Goal: Information Seeking & Learning: Learn about a topic

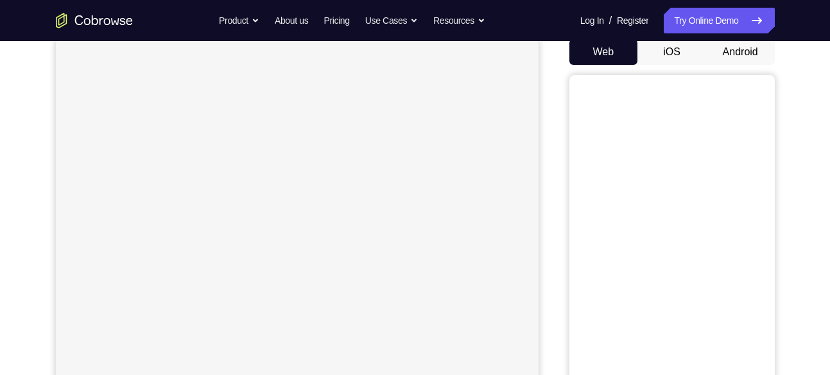
click at [745, 53] on button "Android" at bounding box center [740, 52] width 69 height 26
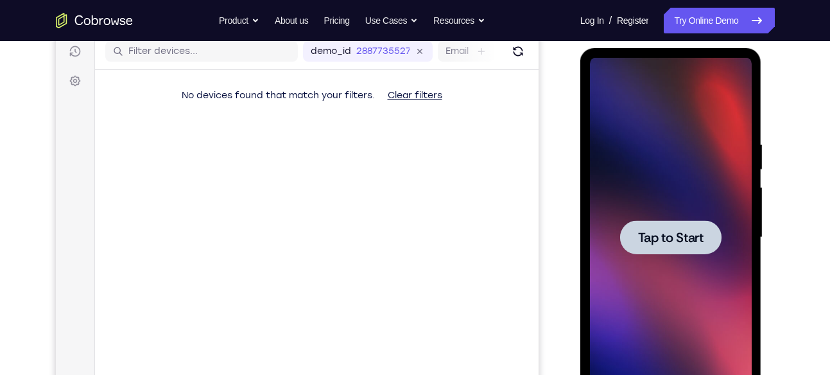
click at [661, 223] on div at bounding box center [670, 237] width 101 height 34
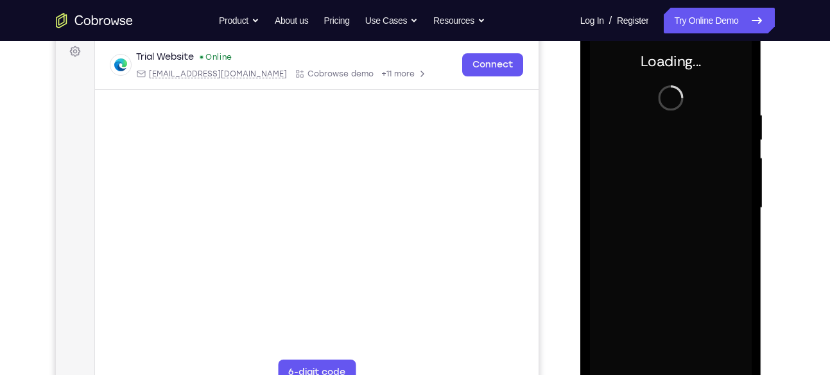
scroll to position [195, 0]
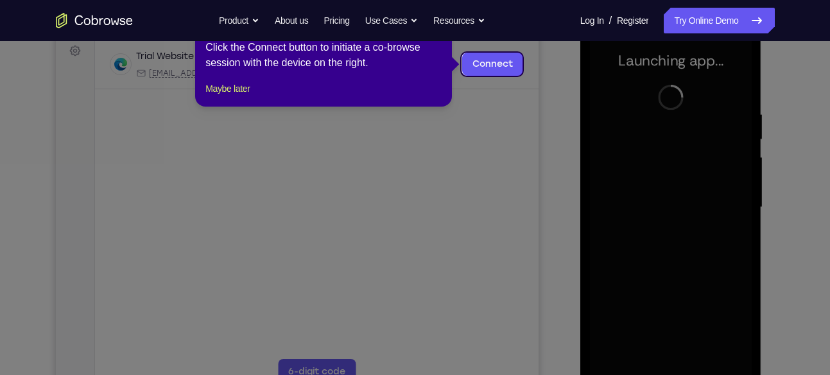
click at [680, 137] on icon at bounding box center [420, 187] width 840 height 375
click at [229, 96] on button "Maybe later" at bounding box center [227, 88] width 44 height 15
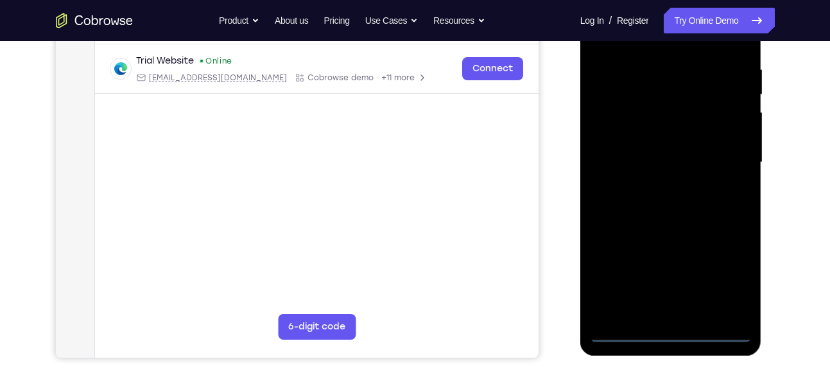
scroll to position [227, 0]
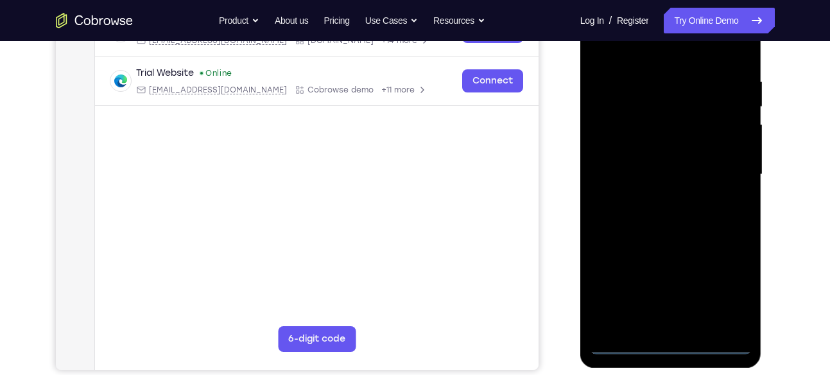
click at [623, 345] on div at bounding box center [671, 175] width 162 height 360
click at [627, 343] on div at bounding box center [671, 175] width 162 height 360
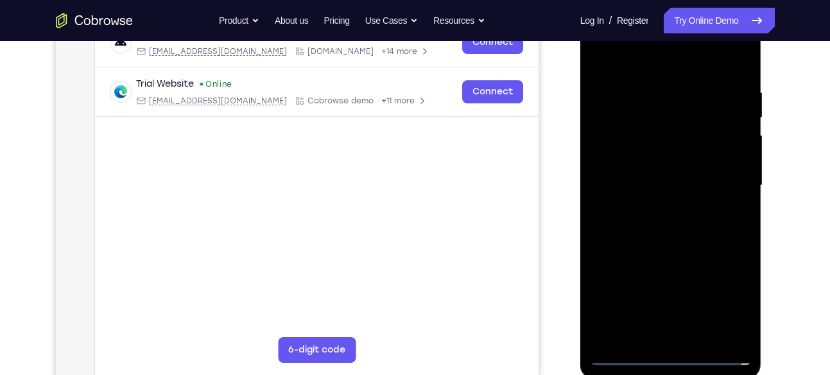
scroll to position [218, 0]
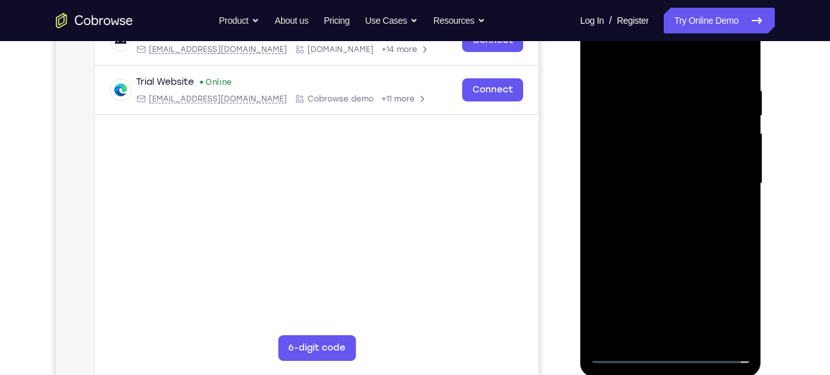
click at [729, 295] on div at bounding box center [671, 184] width 162 height 360
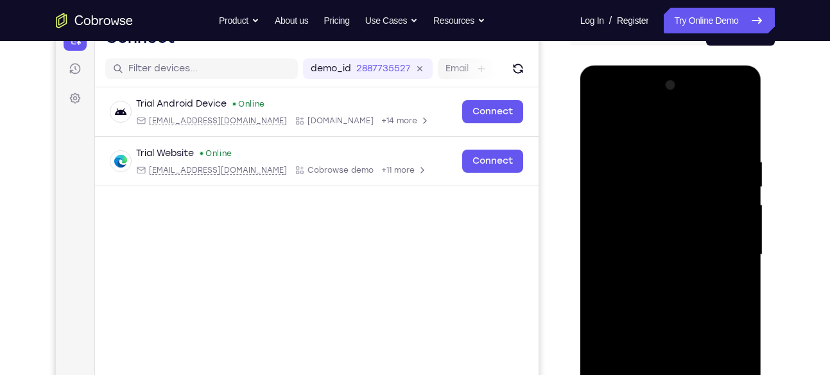
scroll to position [180, 0]
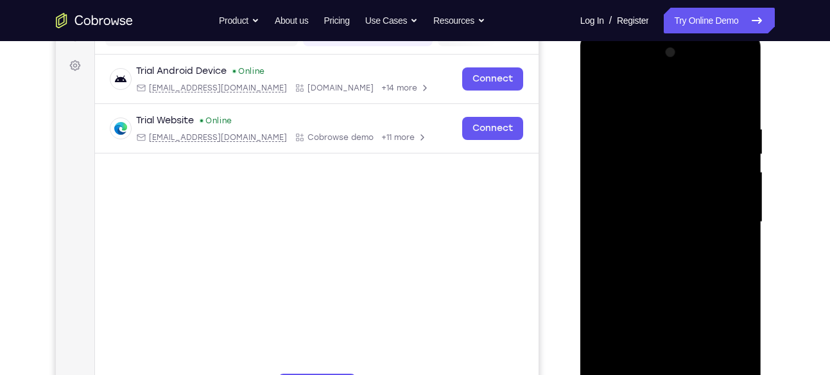
click at [614, 67] on div at bounding box center [671, 222] width 162 height 360
click at [618, 183] on div at bounding box center [671, 222] width 162 height 360
click at [654, 227] on div at bounding box center [671, 222] width 162 height 360
click at [677, 212] on div at bounding box center [671, 222] width 162 height 360
click at [674, 234] on div at bounding box center [671, 222] width 162 height 360
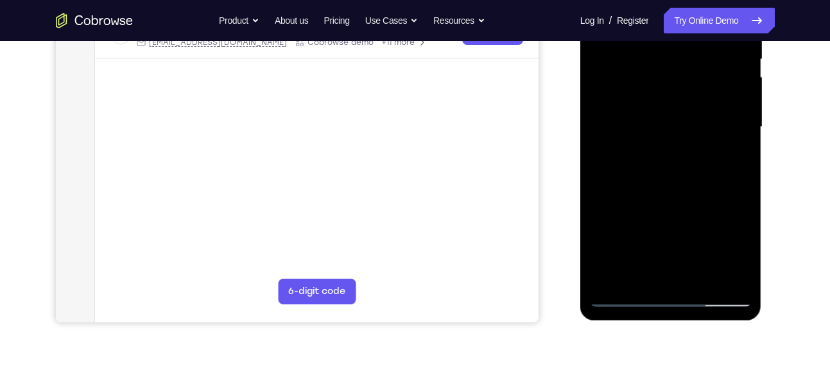
scroll to position [277, 0]
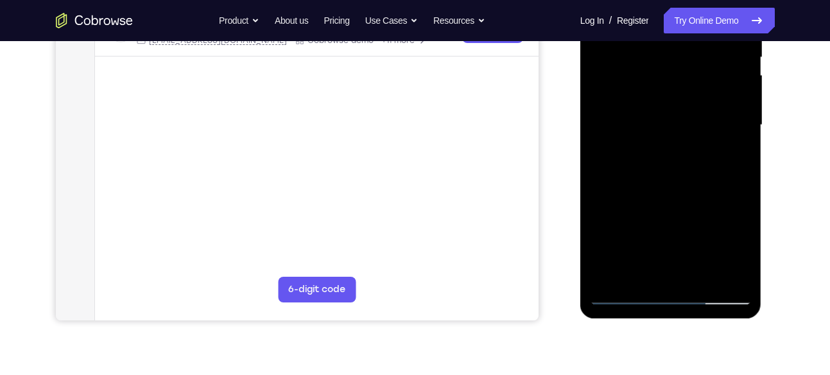
click at [664, 204] on div at bounding box center [671, 125] width 162 height 360
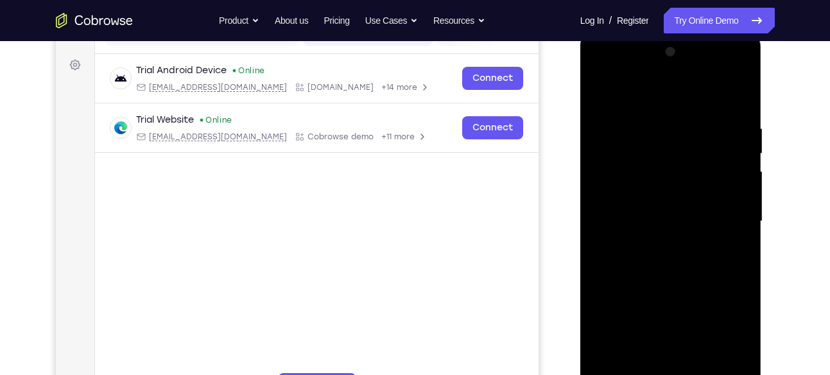
scroll to position [179, 0]
click at [670, 219] on div at bounding box center [671, 223] width 162 height 360
click at [672, 155] on div at bounding box center [671, 223] width 162 height 360
click at [731, 152] on div at bounding box center [671, 223] width 162 height 360
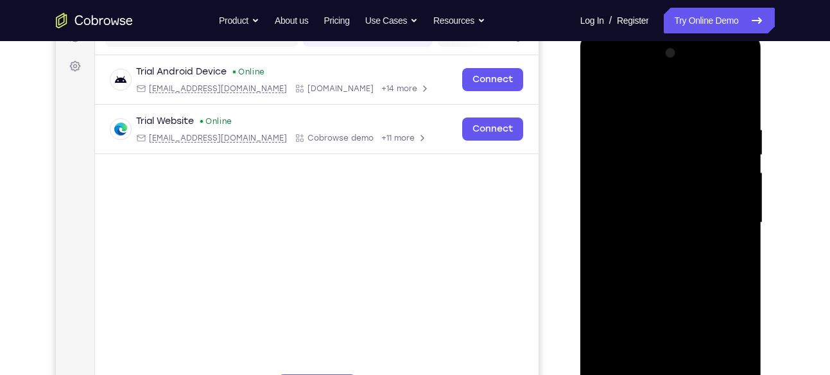
click at [698, 249] on div at bounding box center [671, 223] width 162 height 360
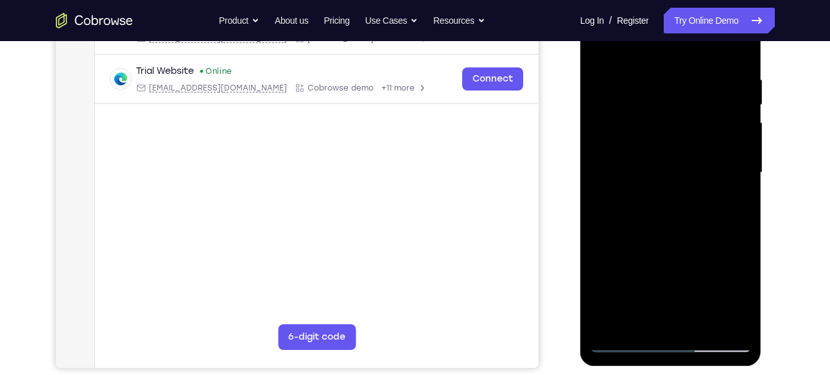
scroll to position [228, 0]
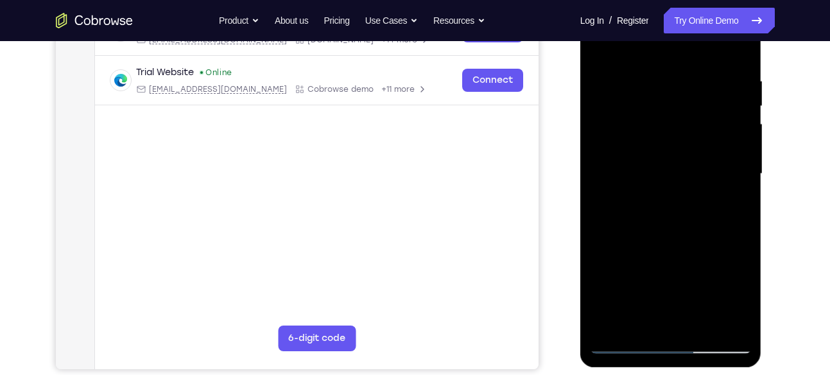
click at [675, 300] on div at bounding box center [671, 174] width 162 height 360
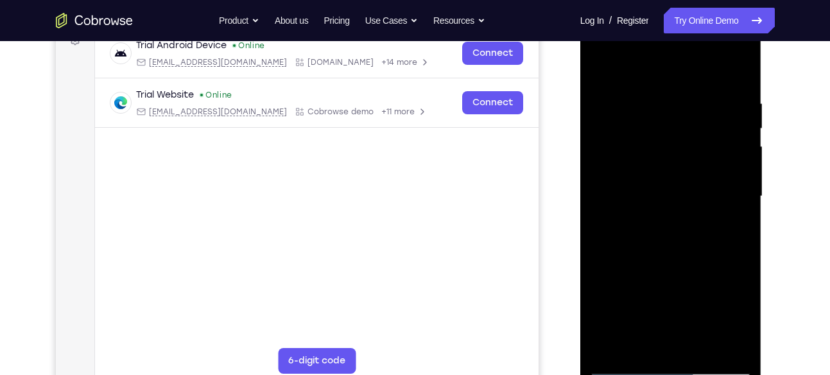
scroll to position [200, 0]
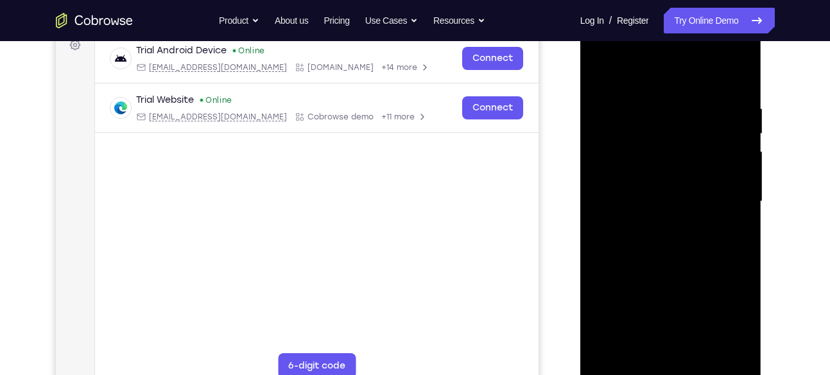
click at [595, 73] on div at bounding box center [671, 202] width 162 height 360
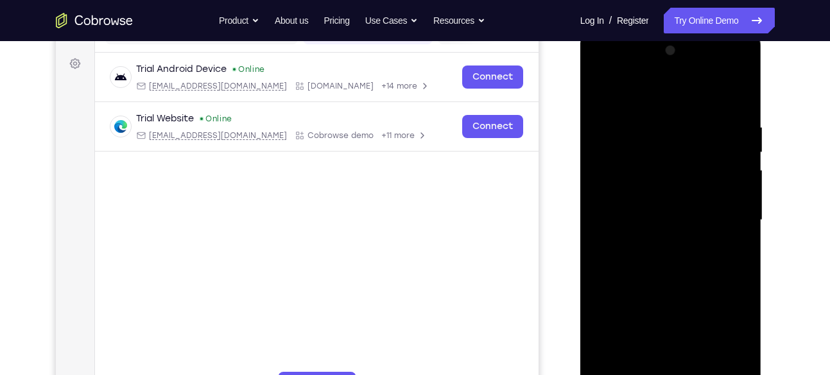
scroll to position [181, 0]
click at [677, 299] on div at bounding box center [671, 221] width 162 height 360
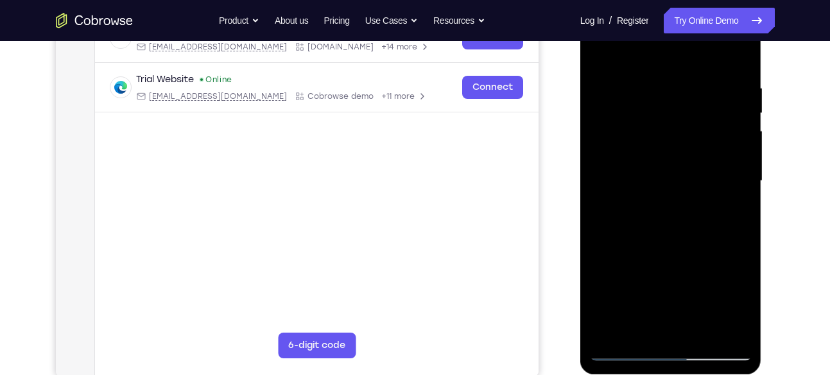
scroll to position [221, 0]
click at [672, 261] on div at bounding box center [671, 181] width 162 height 360
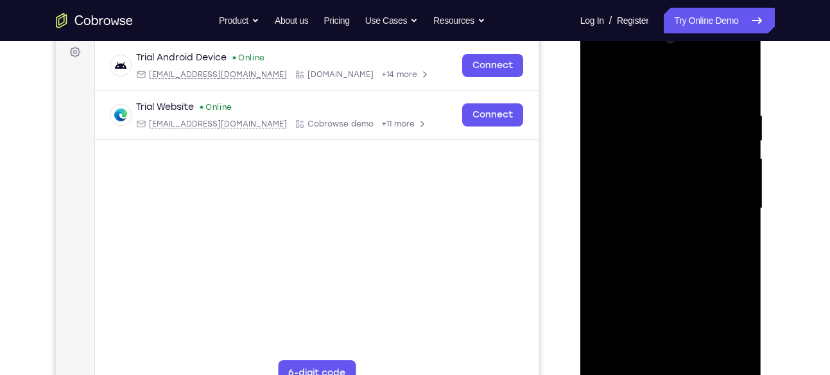
click at [697, 138] on div at bounding box center [671, 209] width 162 height 360
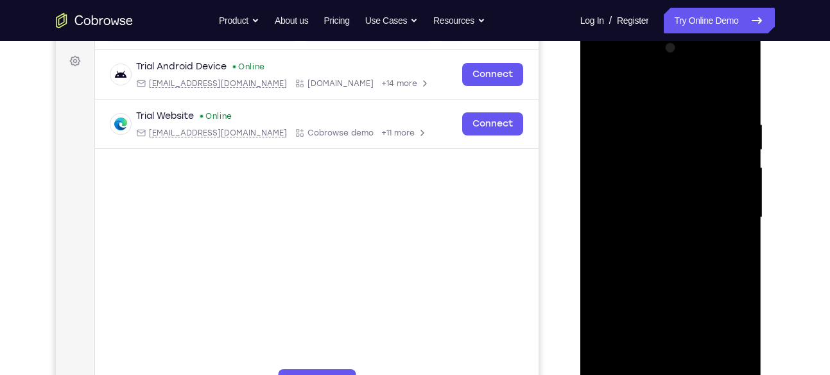
scroll to position [184, 0]
click at [702, 153] on div at bounding box center [671, 219] width 162 height 360
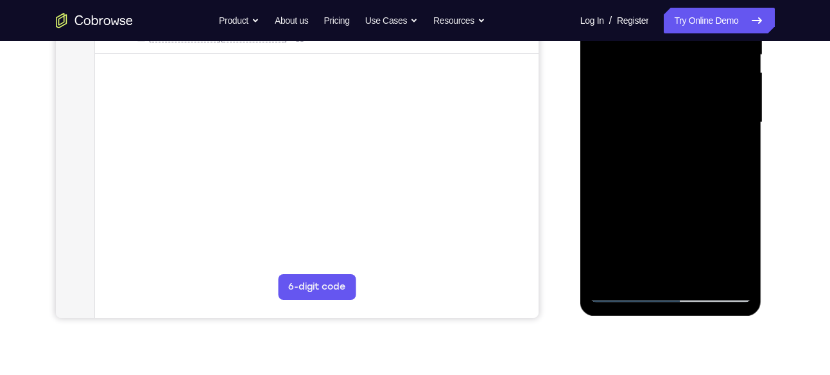
scroll to position [279, 0]
click at [631, 293] on div at bounding box center [671, 124] width 162 height 360
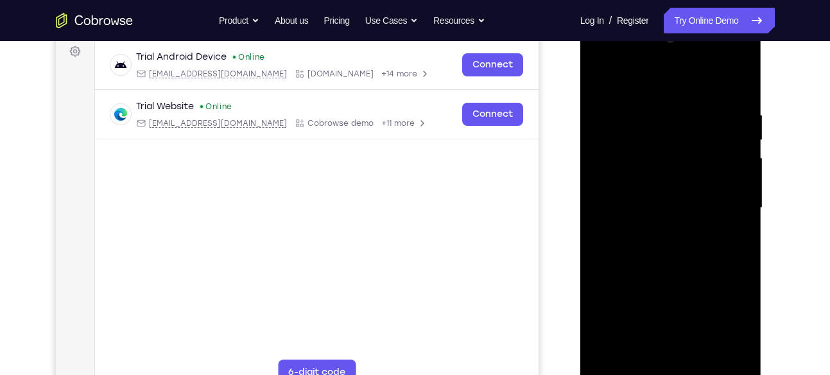
scroll to position [187, 0]
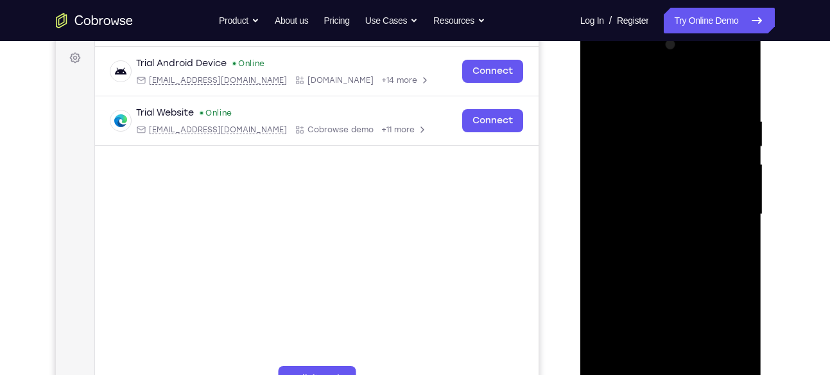
click at [658, 152] on div at bounding box center [671, 215] width 162 height 360
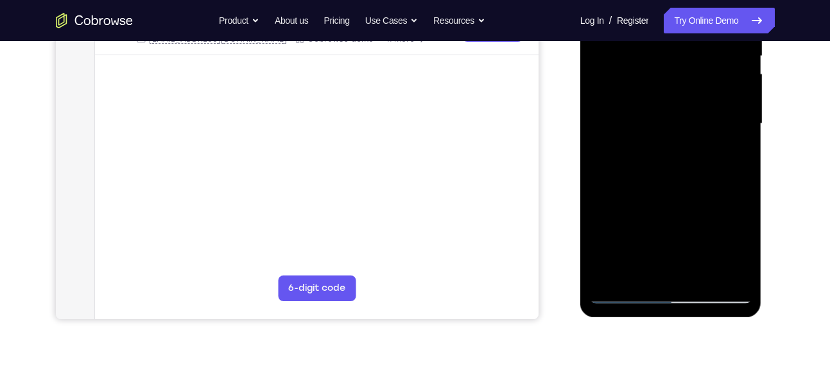
scroll to position [277, 0]
click at [624, 288] on div at bounding box center [671, 125] width 162 height 360
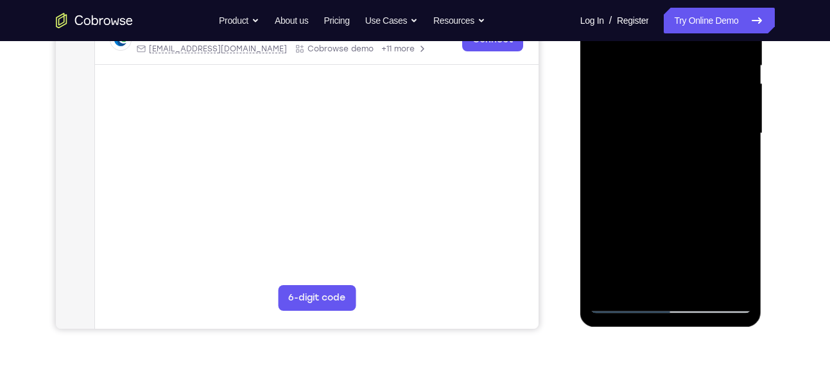
scroll to position [269, 0]
click at [630, 302] on div at bounding box center [671, 133] width 162 height 360
click at [628, 297] on div at bounding box center [671, 133] width 162 height 360
click at [625, 304] on div at bounding box center [671, 133] width 162 height 360
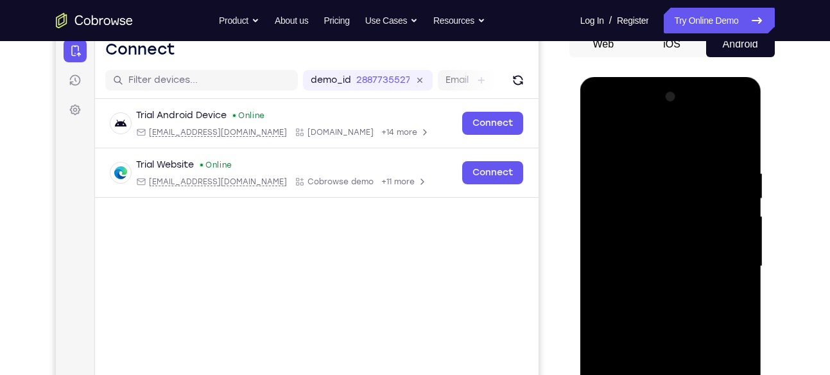
scroll to position [134, 0]
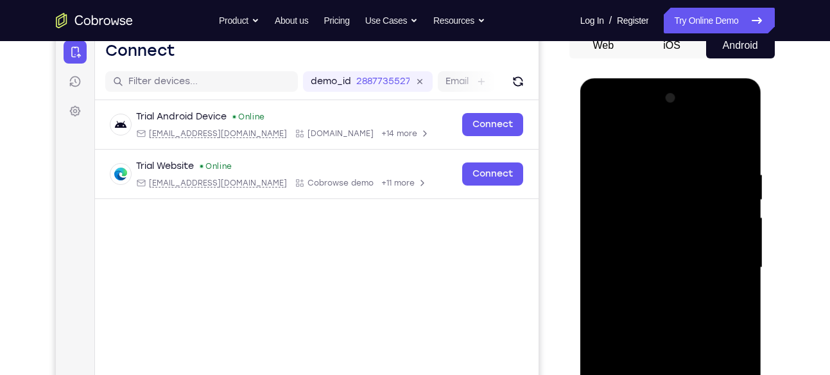
click at [667, 196] on div at bounding box center [671, 268] width 162 height 360
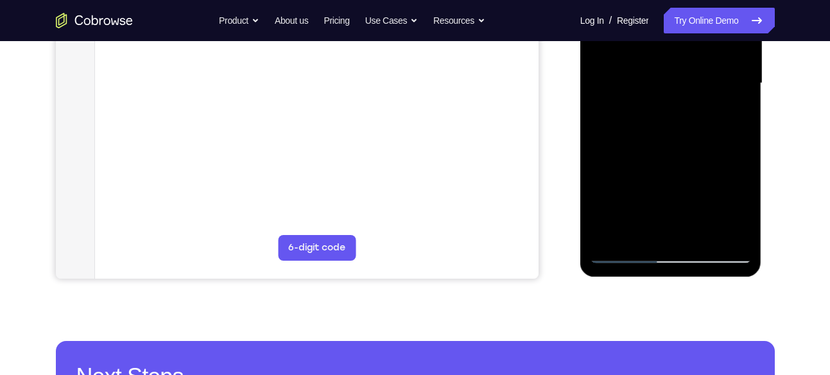
click at [681, 217] on div at bounding box center [671, 84] width 162 height 360
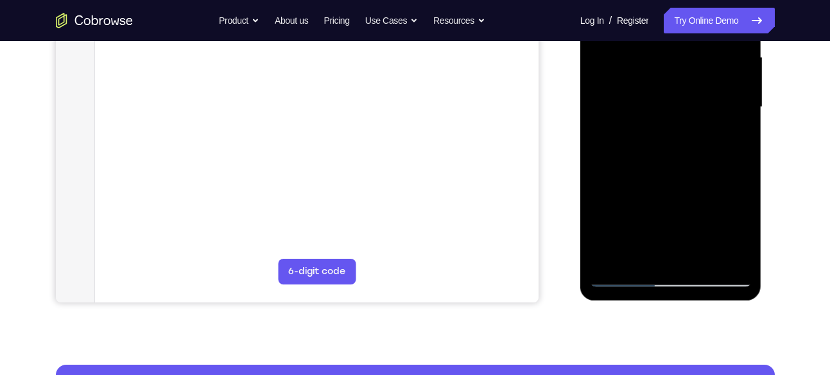
scroll to position [315, 0]
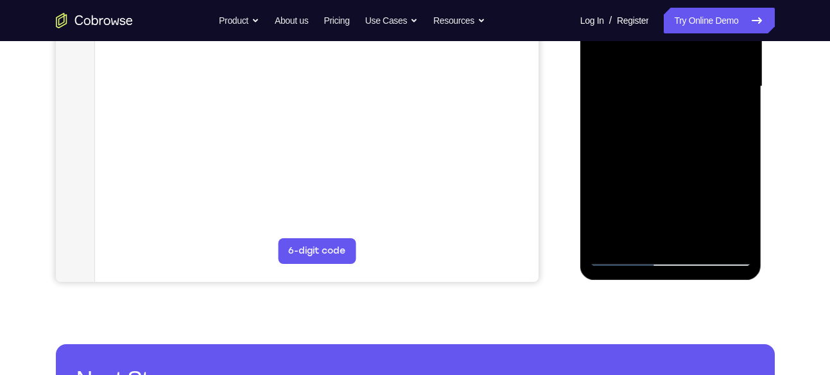
drag, startPoint x: 697, startPoint y: 160, endPoint x: 712, endPoint y: 99, distance: 63.4
click at [712, 99] on div at bounding box center [671, 87] width 162 height 360
click at [704, 186] on div at bounding box center [671, 87] width 162 height 360
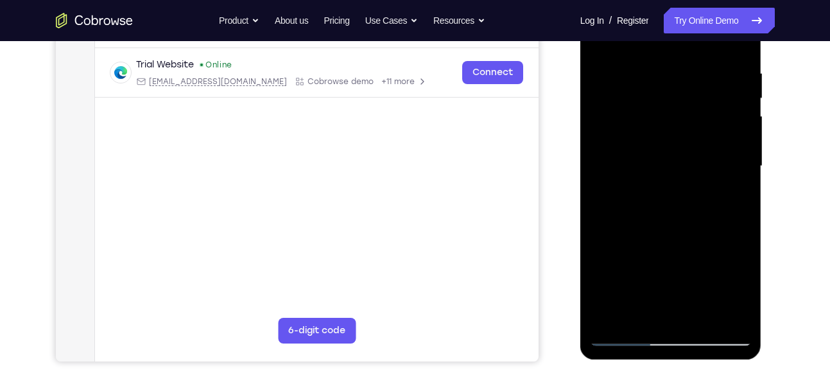
scroll to position [236, 0]
click at [637, 134] on div at bounding box center [671, 166] width 162 height 360
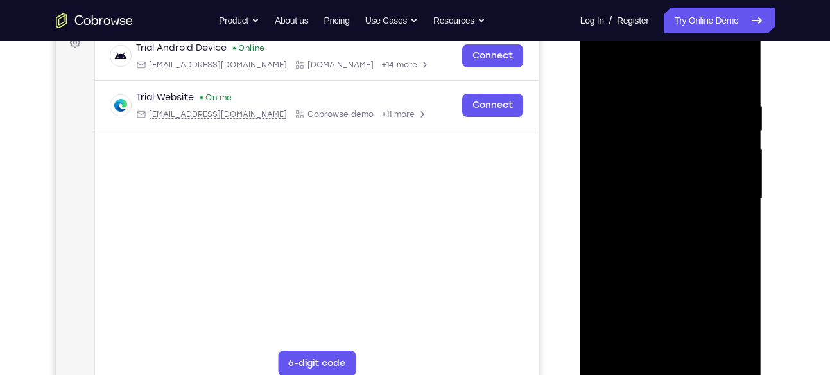
scroll to position [291, 0]
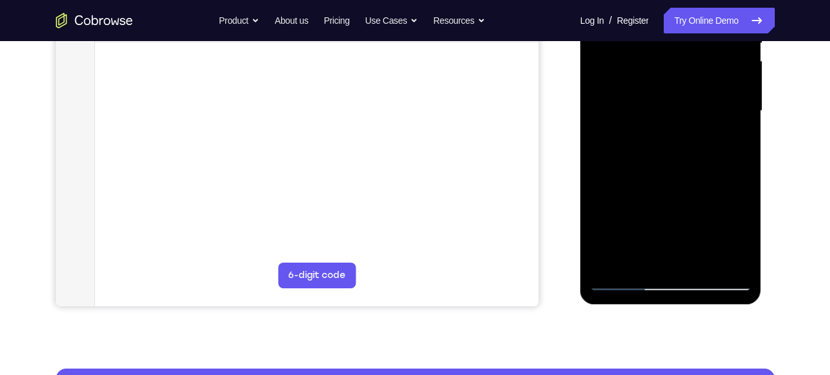
click at [672, 213] on div at bounding box center [671, 111] width 162 height 360
click at [669, 190] on div at bounding box center [671, 111] width 162 height 360
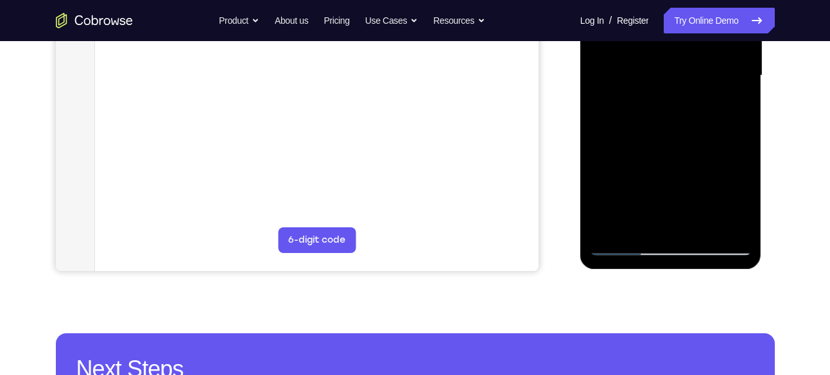
click at [738, 227] on div at bounding box center [671, 76] width 162 height 360
click at [736, 187] on div at bounding box center [671, 76] width 162 height 360
click at [689, 134] on div at bounding box center [671, 76] width 162 height 360
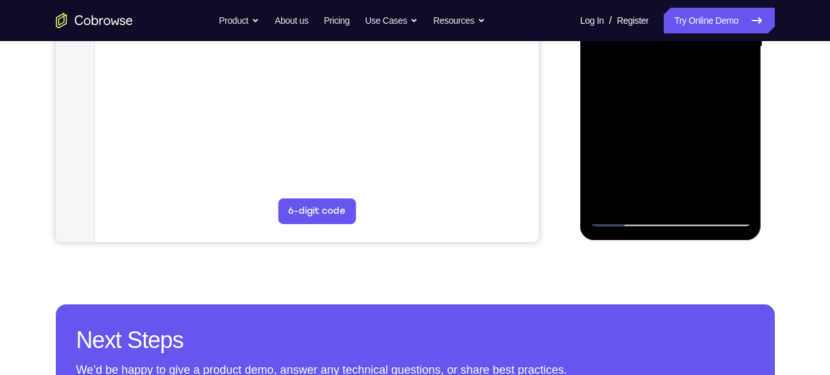
scroll to position [331, 0]
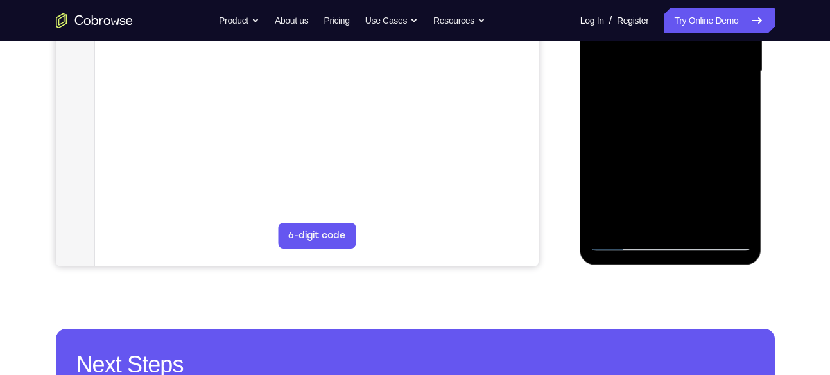
drag, startPoint x: 673, startPoint y: 94, endPoint x: 702, endPoint y: 219, distance: 128.0
click at [702, 219] on div at bounding box center [671, 72] width 162 height 360
drag, startPoint x: 679, startPoint y: 137, endPoint x: 679, endPoint y: 270, distance: 133.5
click at [679, 267] on html "Online web based iOS Simulators and Android Emulators. Run iPhone, iPad, Mobile…" at bounding box center [671, 74] width 183 height 385
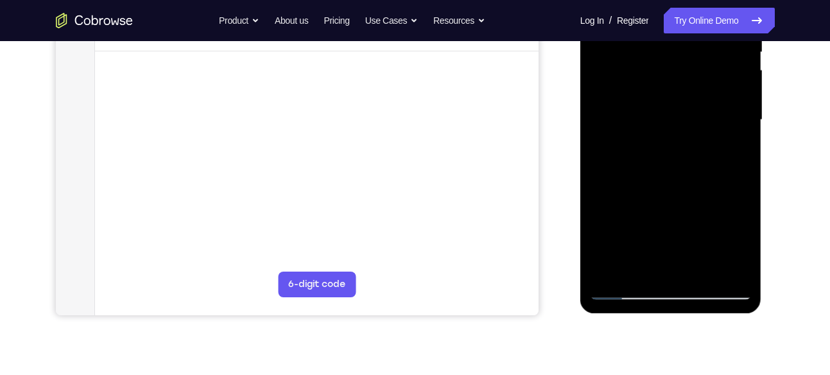
scroll to position [277, 0]
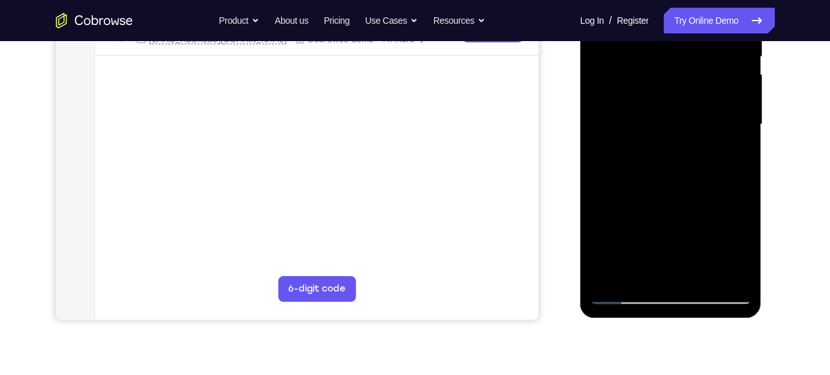
click at [691, 189] on div at bounding box center [671, 125] width 162 height 360
click at [724, 227] on div at bounding box center [671, 125] width 162 height 360
click at [724, 230] on div at bounding box center [671, 125] width 162 height 360
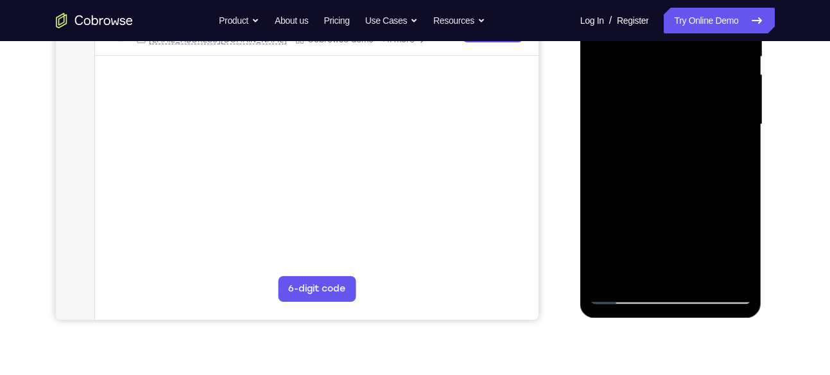
click at [724, 230] on div at bounding box center [671, 125] width 162 height 360
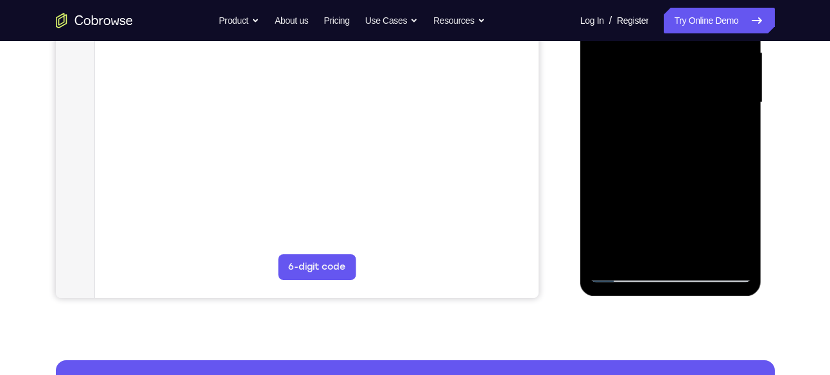
scroll to position [313, 0]
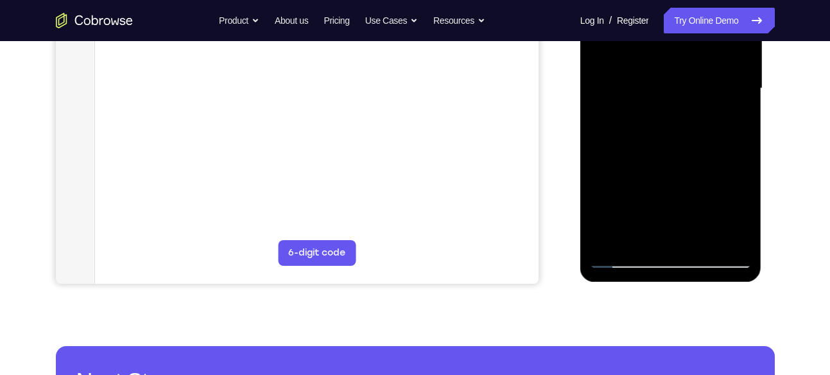
click at [620, 204] on div at bounding box center [671, 89] width 162 height 360
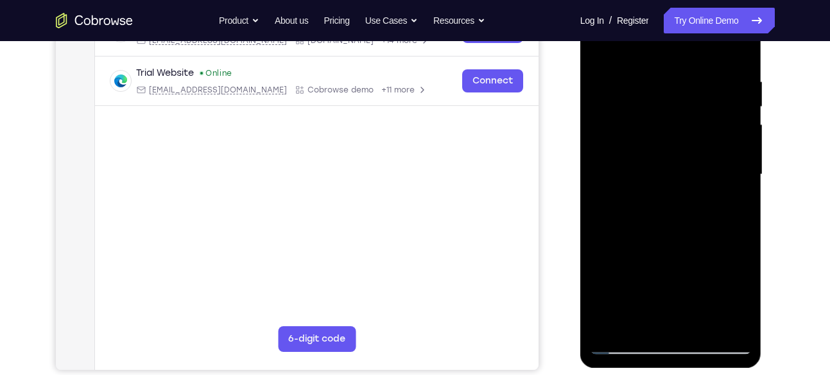
scroll to position [279, 0]
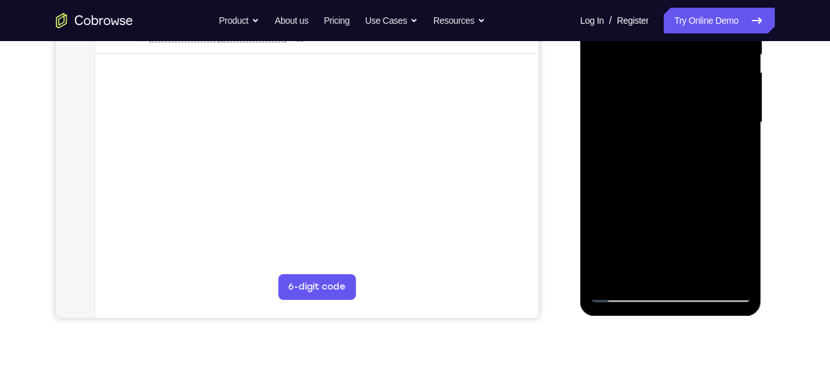
click at [651, 239] on div at bounding box center [671, 123] width 162 height 360
click at [599, 277] on div at bounding box center [671, 123] width 162 height 360
click at [656, 197] on div at bounding box center [671, 123] width 162 height 360
click at [653, 227] on div at bounding box center [671, 123] width 162 height 360
click at [605, 231] on div at bounding box center [671, 123] width 162 height 360
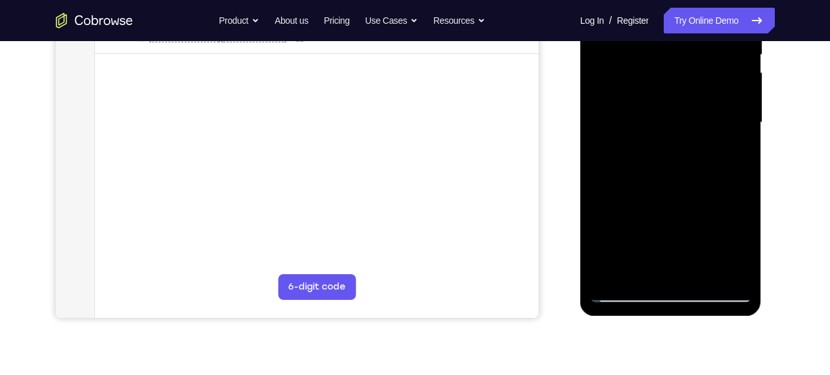
click at [605, 231] on div at bounding box center [671, 123] width 162 height 360
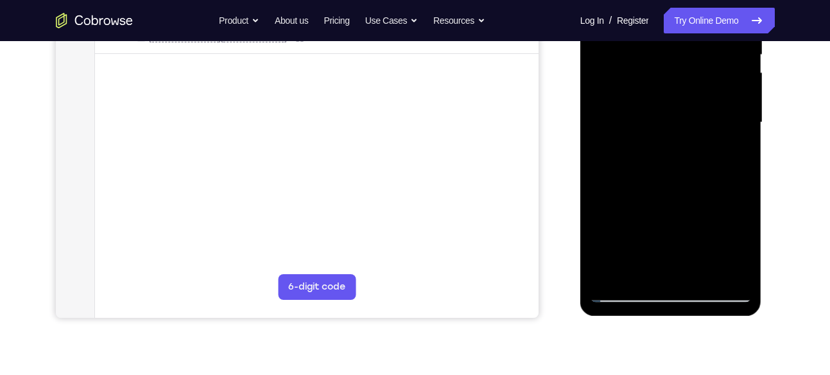
click at [605, 231] on div at bounding box center [671, 123] width 162 height 360
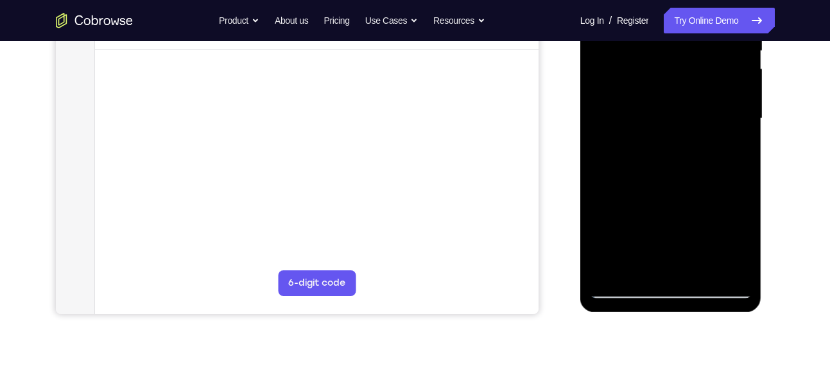
scroll to position [284, 0]
click at [686, 225] on div at bounding box center [671, 118] width 162 height 360
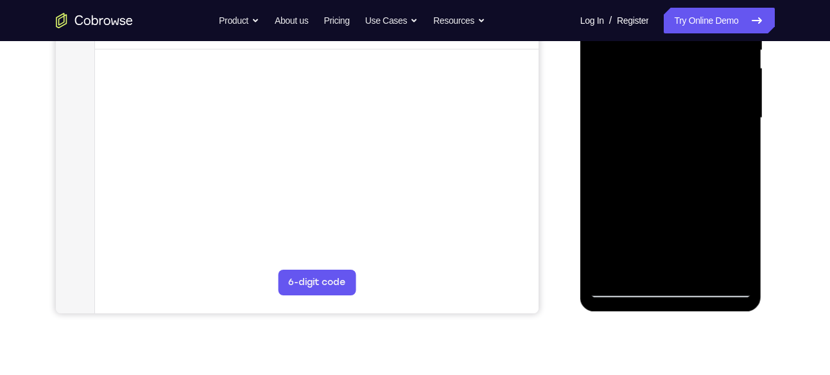
click at [686, 225] on div at bounding box center [671, 118] width 162 height 360
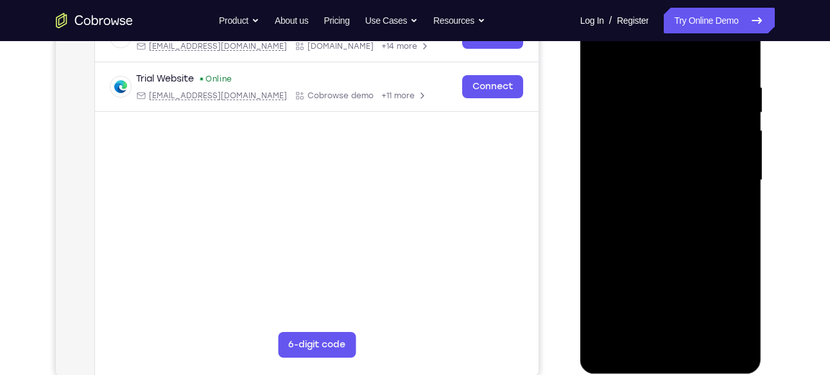
scroll to position [236, 0]
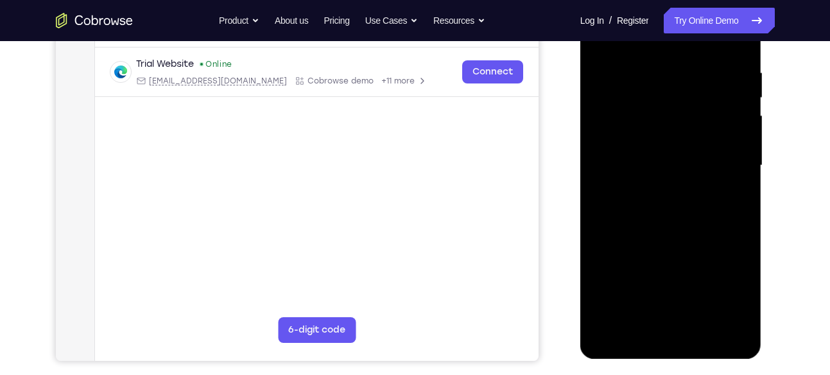
click at [605, 313] on div at bounding box center [671, 166] width 162 height 360
click at [609, 313] on div at bounding box center [671, 166] width 162 height 360
click at [607, 315] on div at bounding box center [671, 166] width 162 height 360
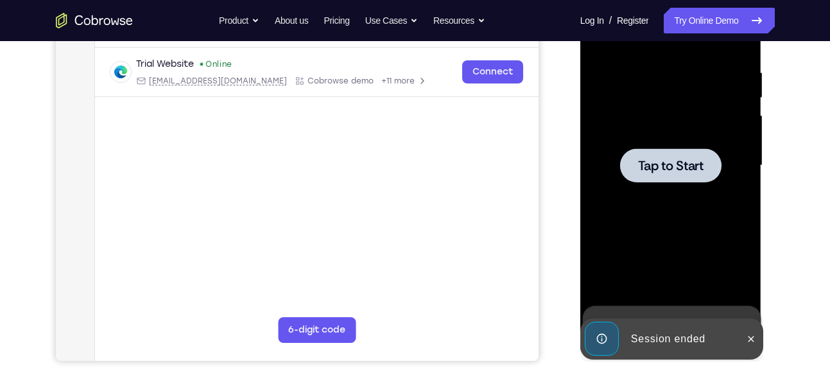
click at [665, 162] on span "Tap to Start" at bounding box center [670, 165] width 65 height 13
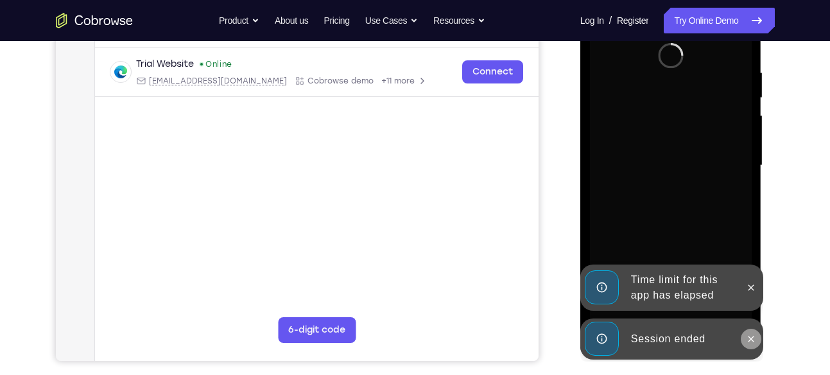
click at [753, 336] on icon at bounding box center [752, 339] width 6 height 6
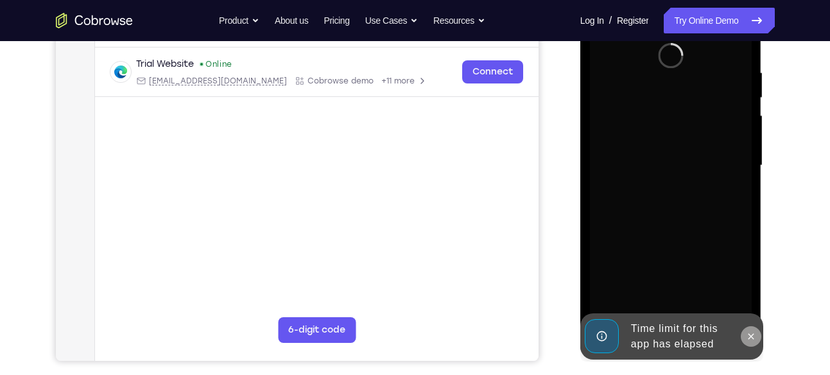
click at [752, 331] on icon at bounding box center [751, 336] width 10 height 10
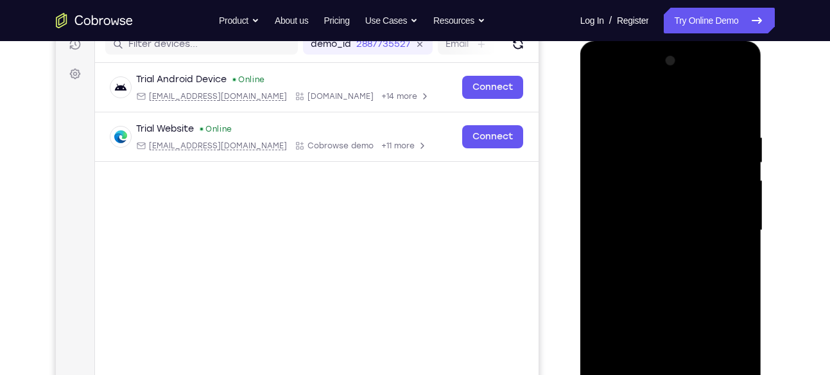
scroll to position [234, 0]
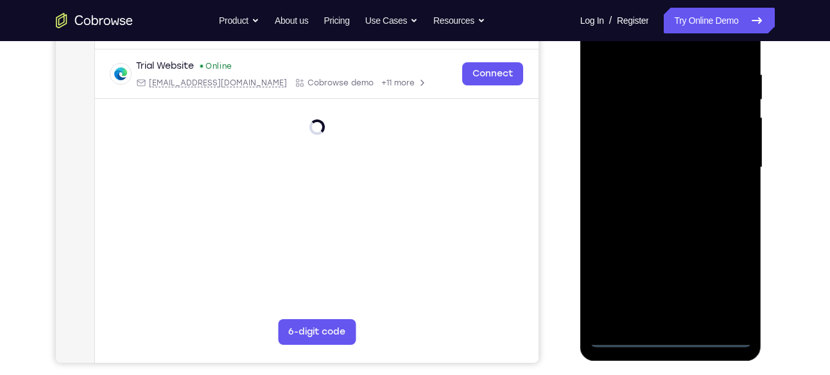
click at [622, 338] on div at bounding box center [671, 168] width 162 height 360
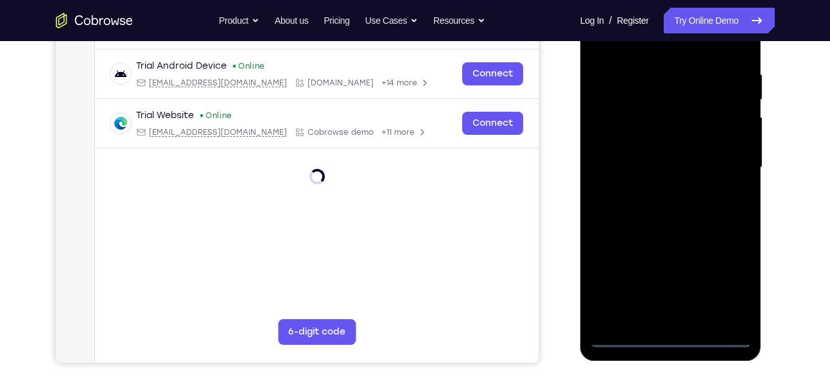
click at [626, 335] on div at bounding box center [671, 168] width 162 height 360
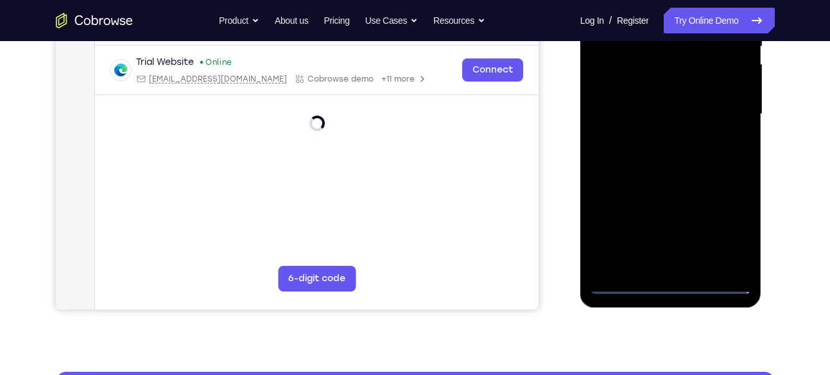
scroll to position [287, 0]
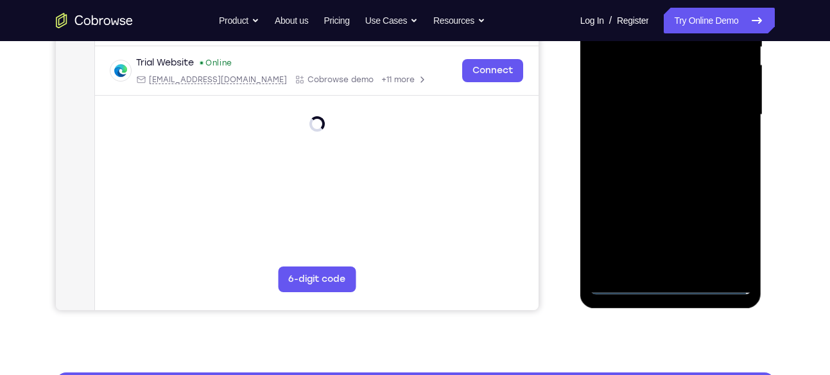
click at [625, 280] on div at bounding box center [671, 115] width 162 height 360
click at [614, 281] on div at bounding box center [671, 115] width 162 height 360
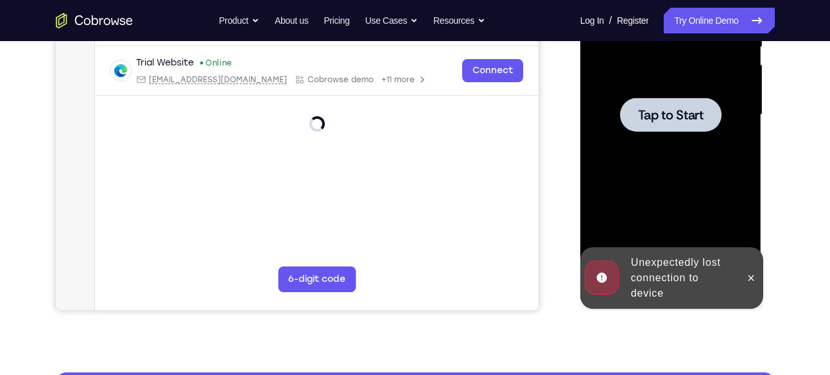
click at [685, 127] on div at bounding box center [670, 115] width 101 height 34
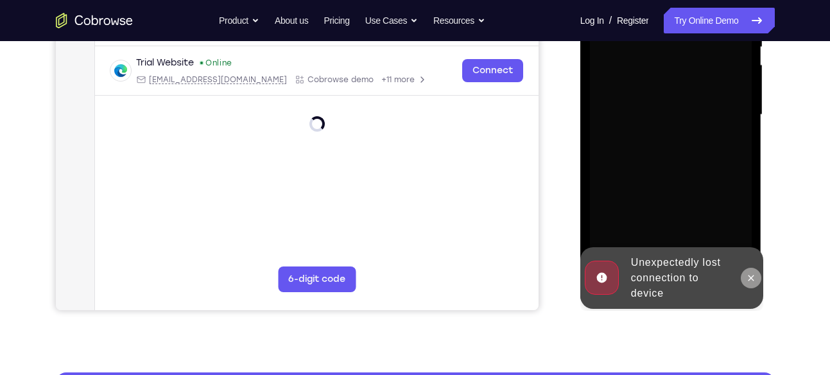
click at [753, 275] on icon at bounding box center [751, 278] width 10 height 10
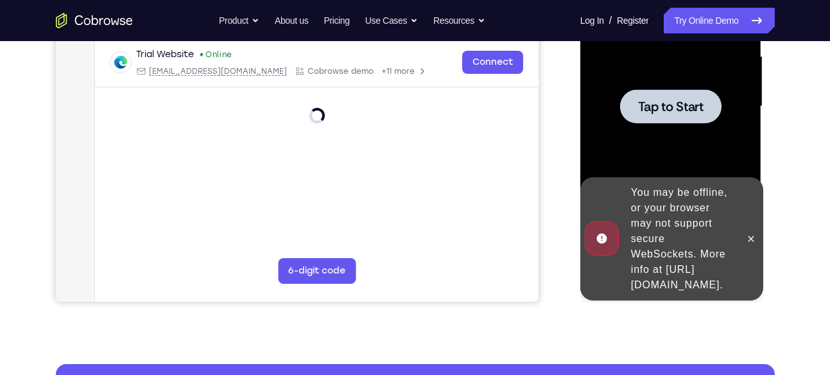
scroll to position [296, 0]
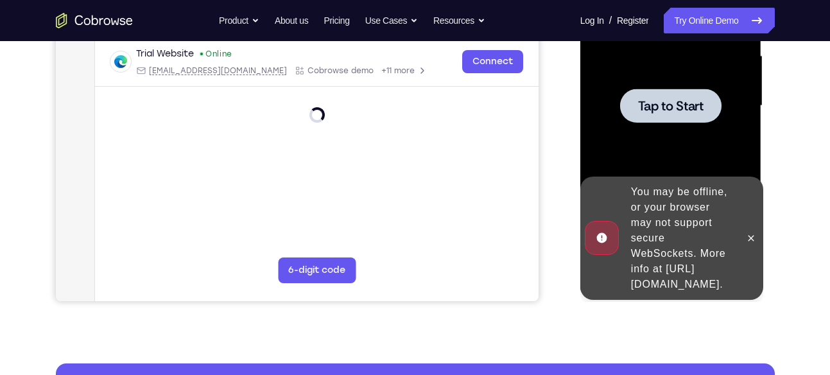
click at [644, 117] on div at bounding box center [670, 106] width 101 height 34
drag, startPoint x: 677, startPoint y: 107, endPoint x: 717, endPoint y: 96, distance: 41.3
click at [717, 96] on div at bounding box center [670, 106] width 101 height 34
click at [696, 112] on span "Tap to Start" at bounding box center [670, 106] width 65 height 13
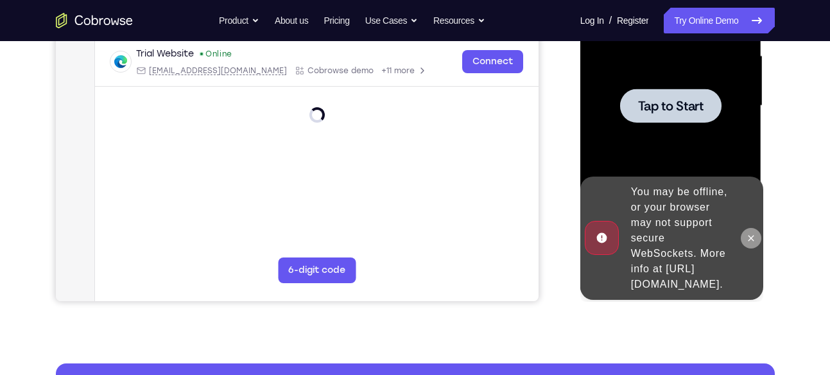
click at [753, 235] on icon at bounding box center [752, 238] width 6 height 6
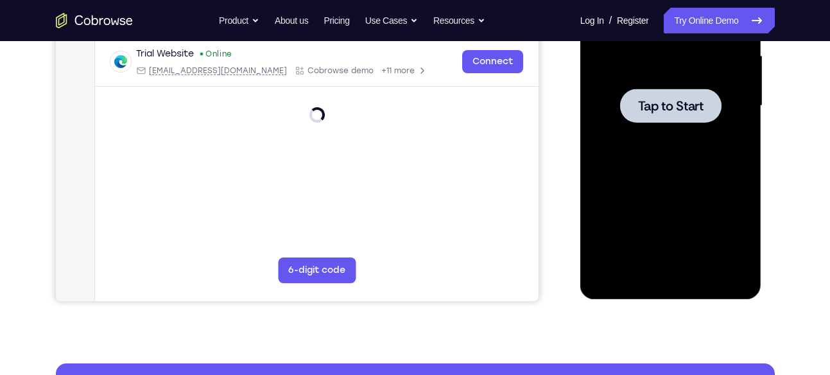
click at [649, 85] on div at bounding box center [671, 106] width 162 height 360
click at [655, 92] on div at bounding box center [670, 106] width 101 height 34
click at [681, 116] on div at bounding box center [670, 106] width 101 height 34
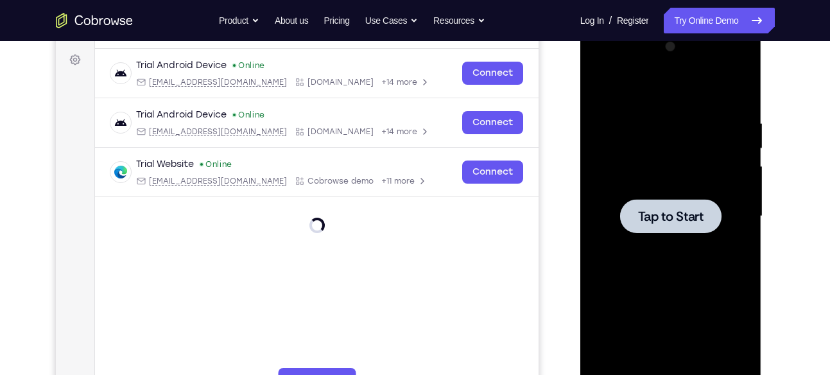
scroll to position [185, 0]
click at [690, 211] on span "Tap to Start" at bounding box center [670, 217] width 65 height 13
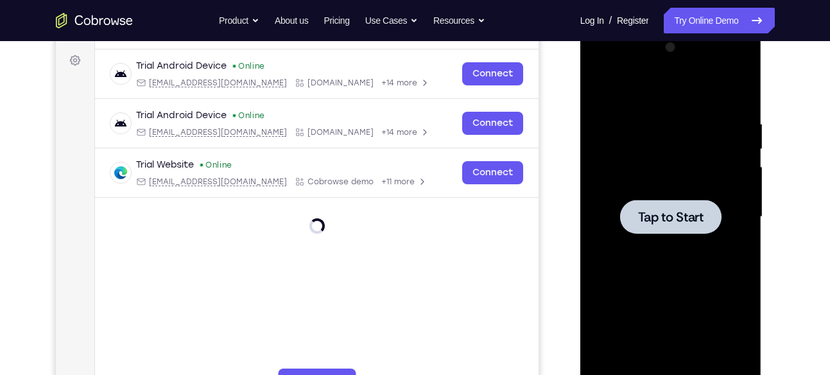
click at [690, 211] on span "Tap to Start" at bounding box center [670, 217] width 65 height 13
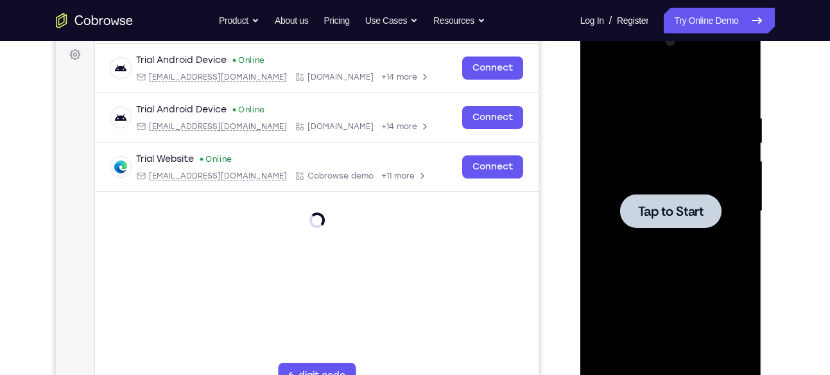
scroll to position [190, 0]
click at [673, 198] on div at bounding box center [670, 212] width 101 height 34
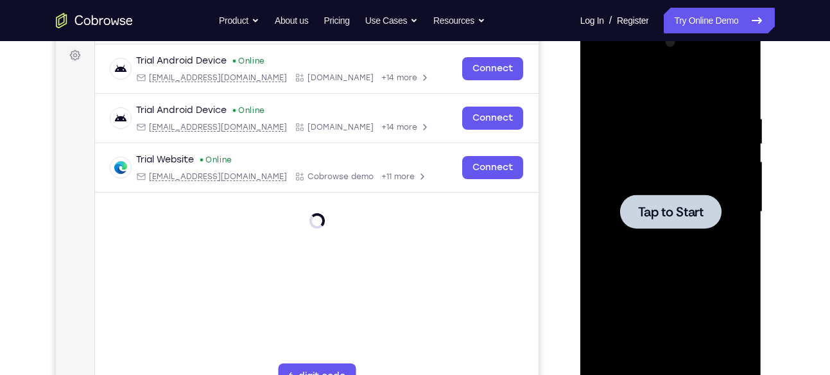
click at [690, 207] on span "Tap to Start" at bounding box center [670, 211] width 65 height 13
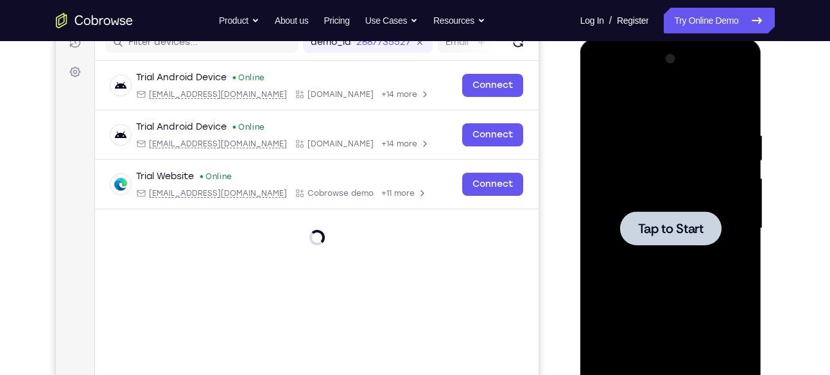
scroll to position [175, 0]
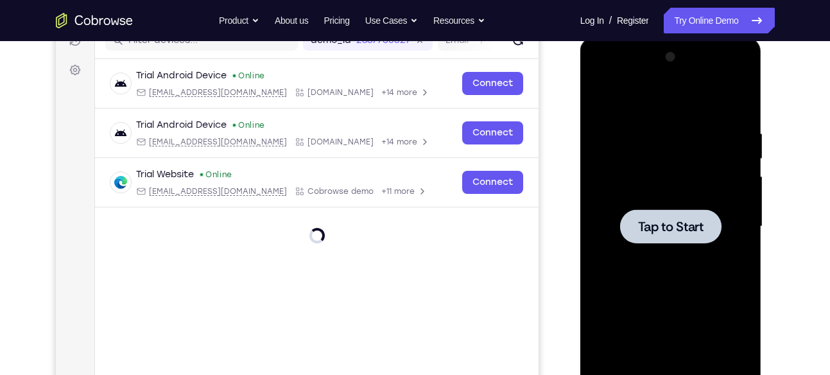
click at [683, 223] on span "Tap to Start" at bounding box center [670, 226] width 65 height 13
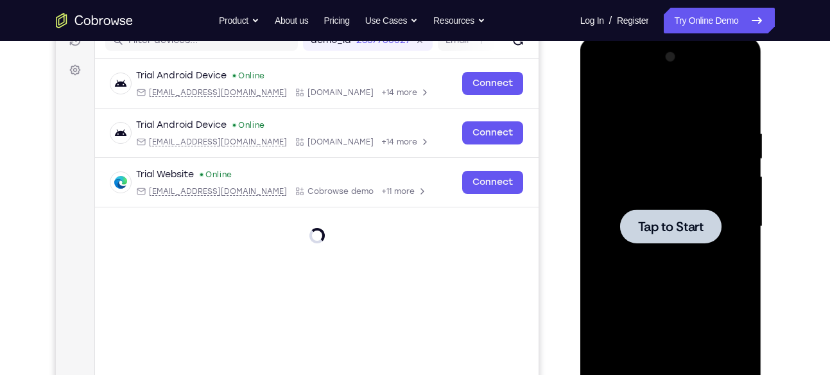
click at [683, 223] on span "Tap to Start" at bounding box center [670, 226] width 65 height 13
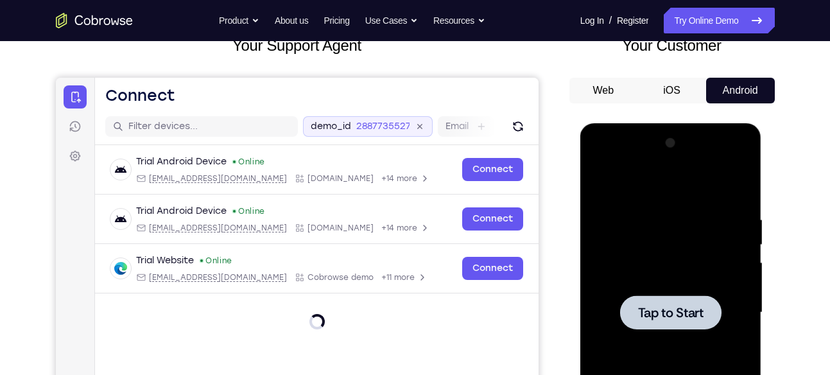
scroll to position [188, 0]
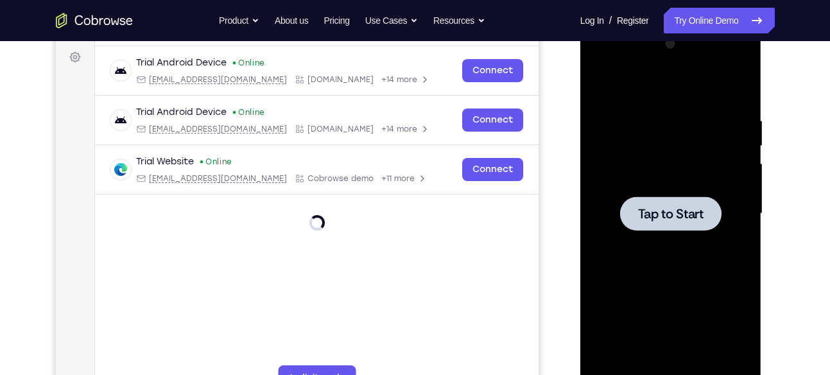
click at [699, 214] on span "Tap to Start" at bounding box center [670, 213] width 65 height 13
click at [663, 216] on span "Tap to Start" at bounding box center [670, 213] width 65 height 13
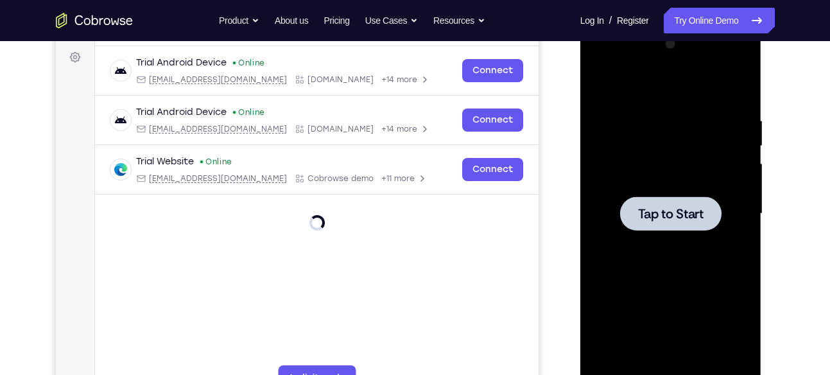
click at [663, 216] on span "Tap to Start" at bounding box center [670, 213] width 65 height 13
click at [663, 222] on div at bounding box center [670, 213] width 101 height 34
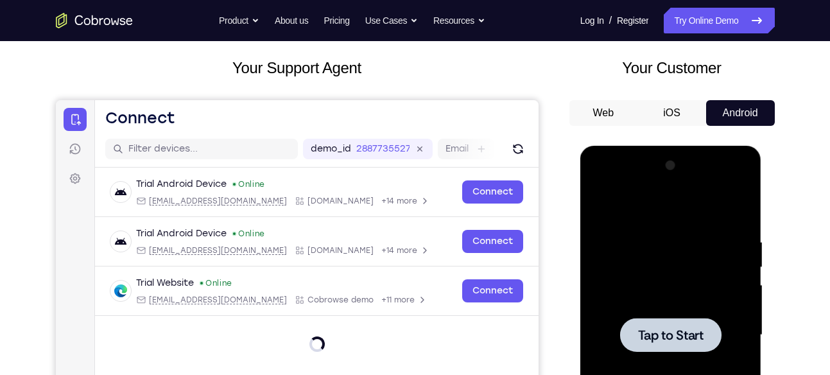
scroll to position [66, 0]
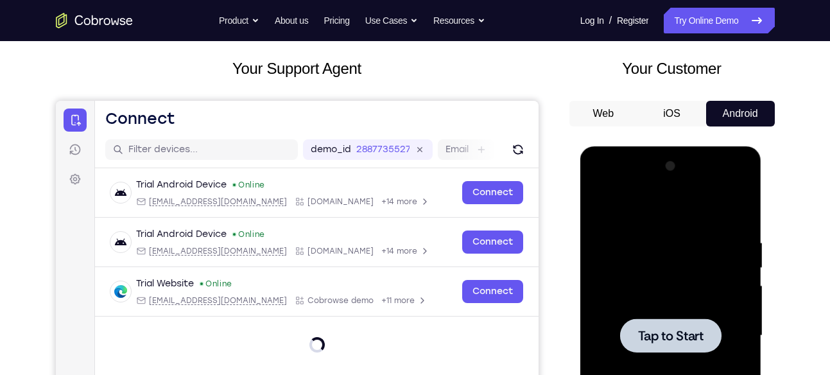
click at [617, 118] on button "Web" at bounding box center [603, 114] width 69 height 26
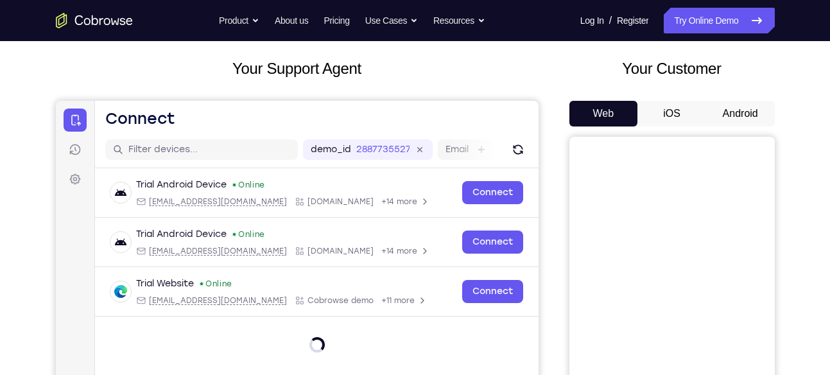
click at [743, 110] on button "Android" at bounding box center [740, 114] width 69 height 26
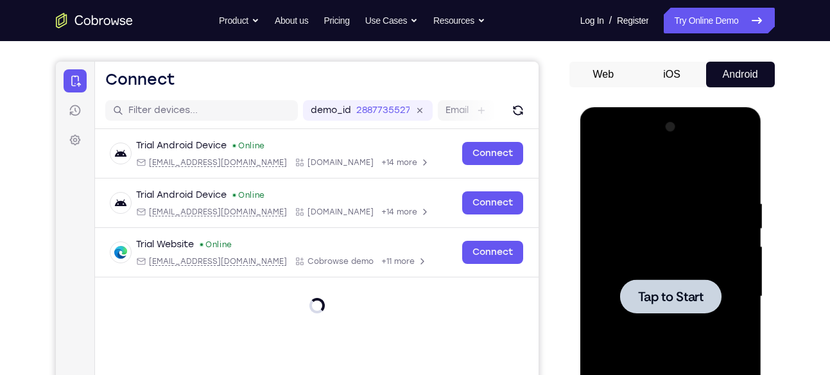
scroll to position [108, 0]
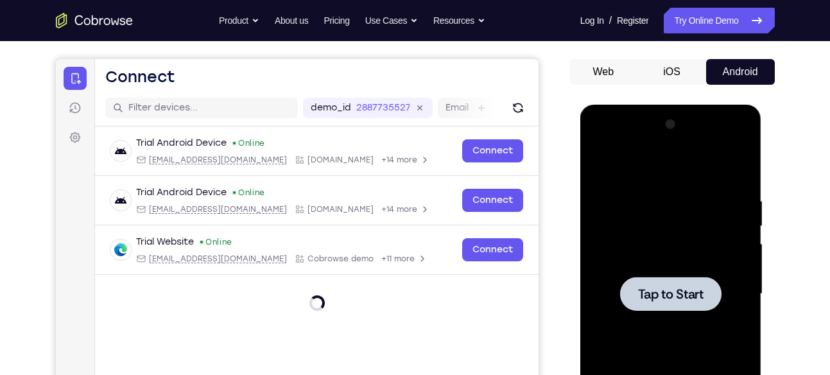
click at [670, 81] on button "iOS" at bounding box center [671, 72] width 69 height 26
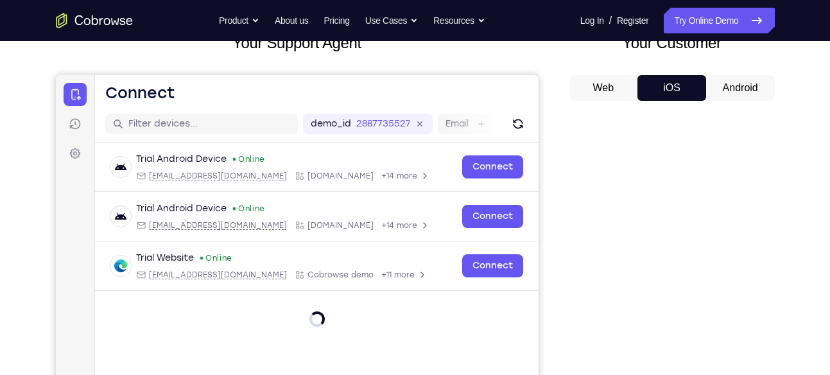
scroll to position [91, 0]
click at [761, 77] on button "Android" at bounding box center [740, 89] width 69 height 26
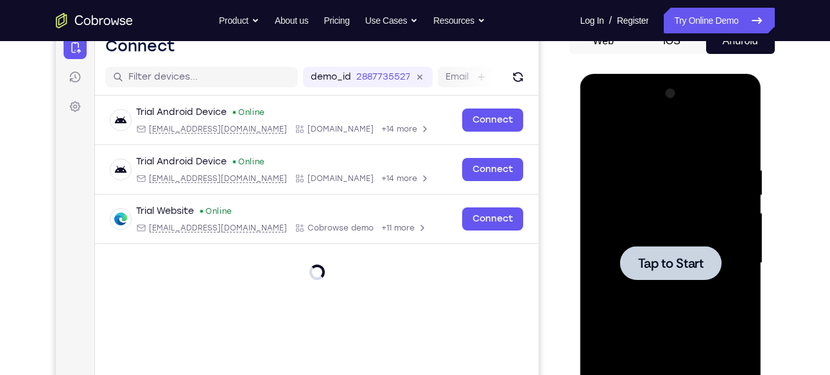
scroll to position [139, 0]
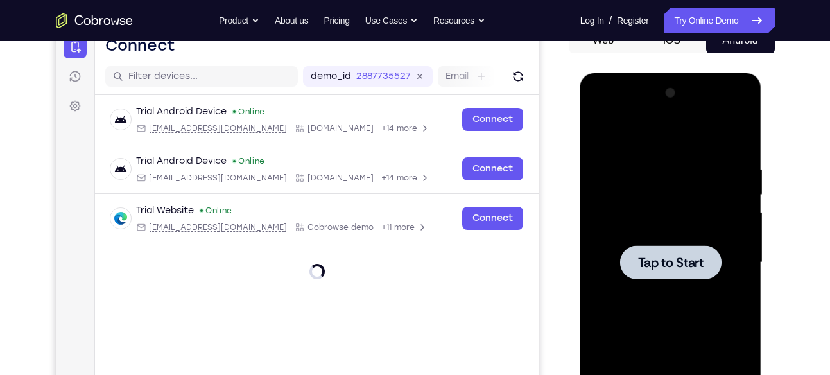
click at [706, 268] on div at bounding box center [670, 262] width 101 height 34
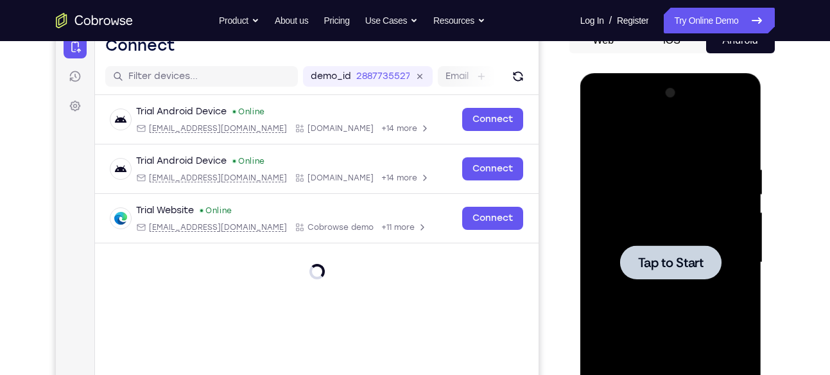
click at [706, 268] on div at bounding box center [670, 262] width 101 height 34
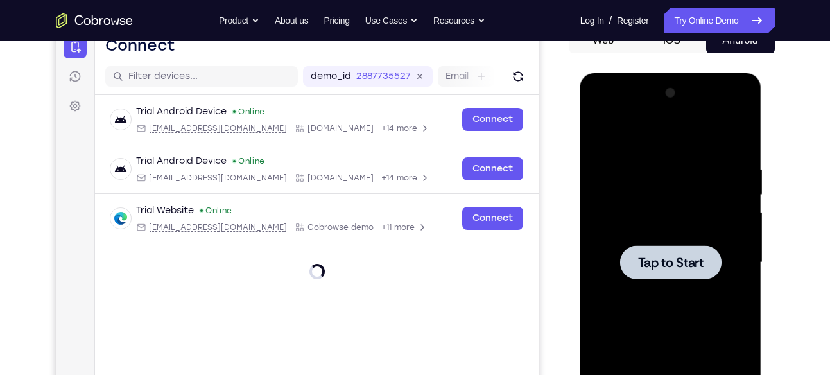
click at [706, 268] on div at bounding box center [670, 262] width 101 height 34
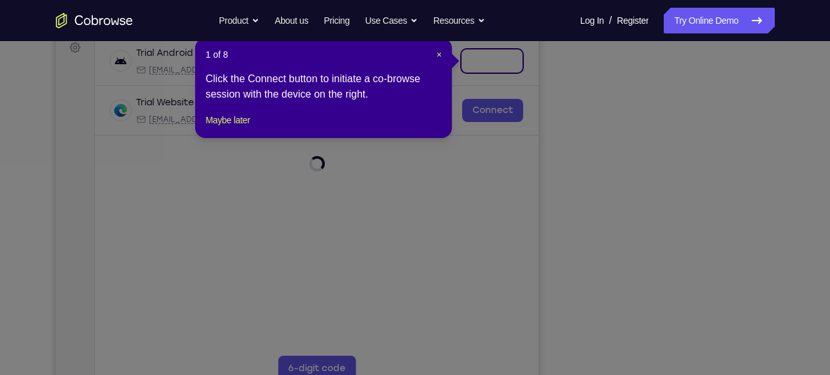
scroll to position [238, 0]
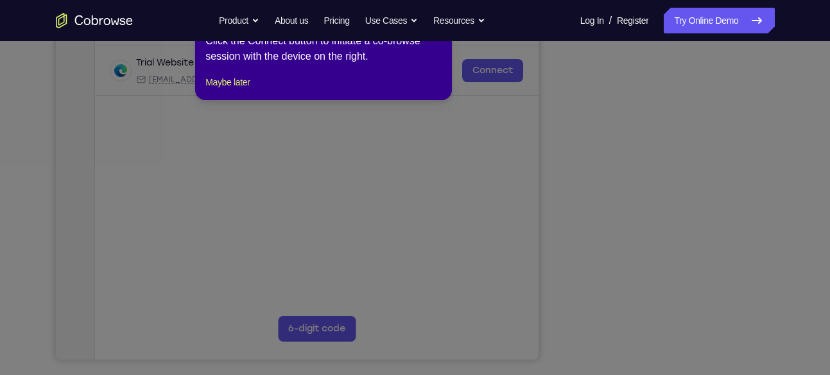
click at [623, 336] on icon at bounding box center [420, 187] width 840 height 375
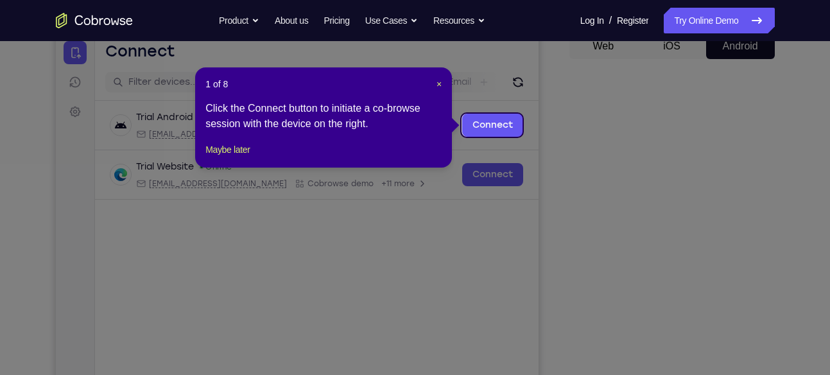
scroll to position [132, 0]
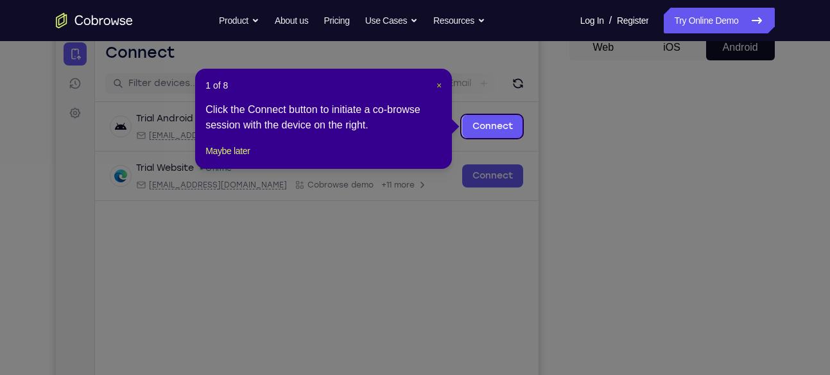
click at [437, 83] on span "×" at bounding box center [439, 85] width 5 height 10
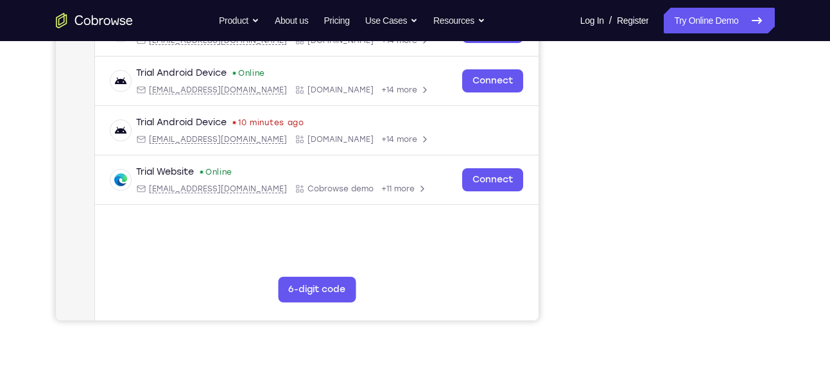
scroll to position [136, 0]
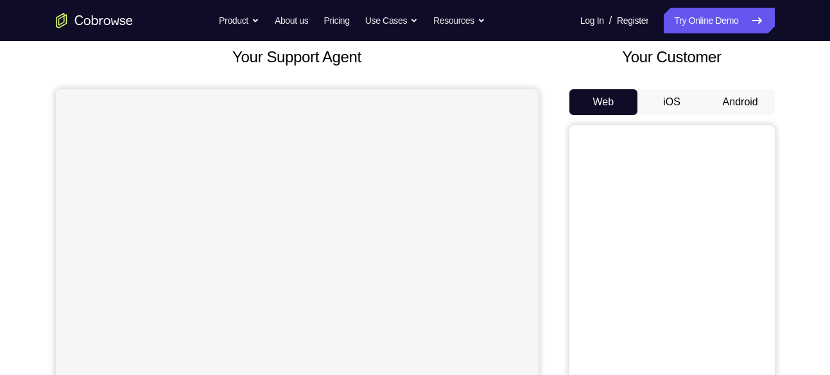
scroll to position [79, 0]
click at [745, 95] on button "Android" at bounding box center [740, 101] width 69 height 26
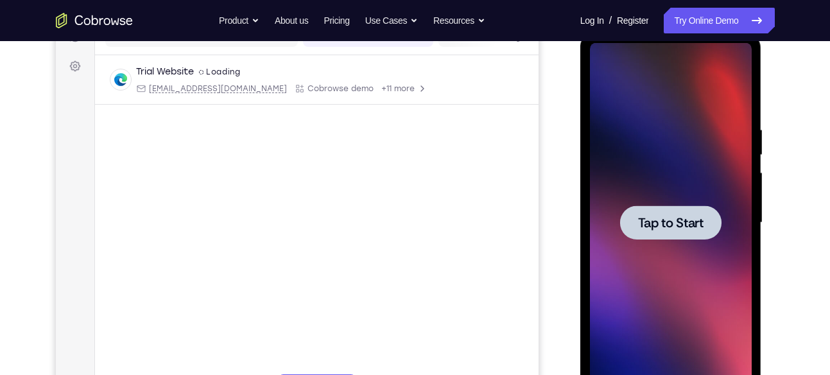
scroll to position [0, 0]
click at [668, 223] on span "Tap to Start" at bounding box center [670, 222] width 65 height 13
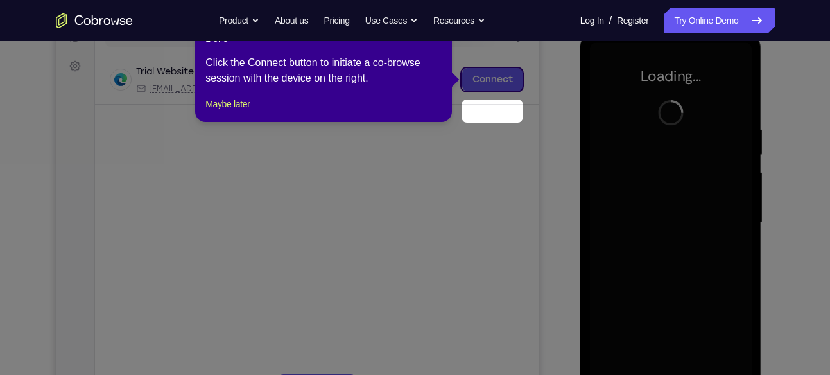
scroll to position [139, 0]
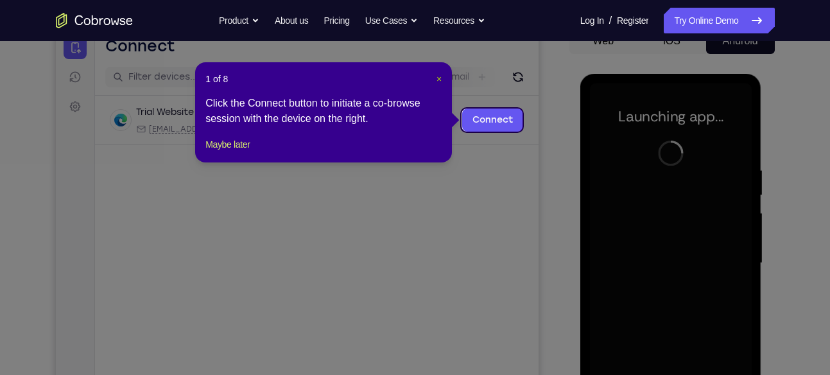
click at [437, 77] on span "×" at bounding box center [439, 79] width 5 height 10
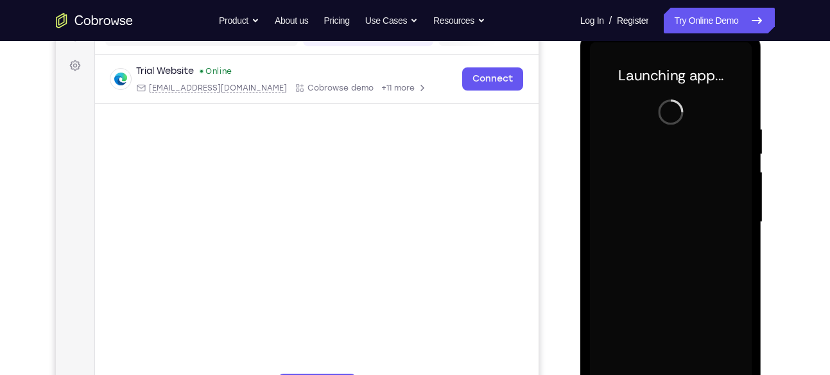
scroll to position [225, 0]
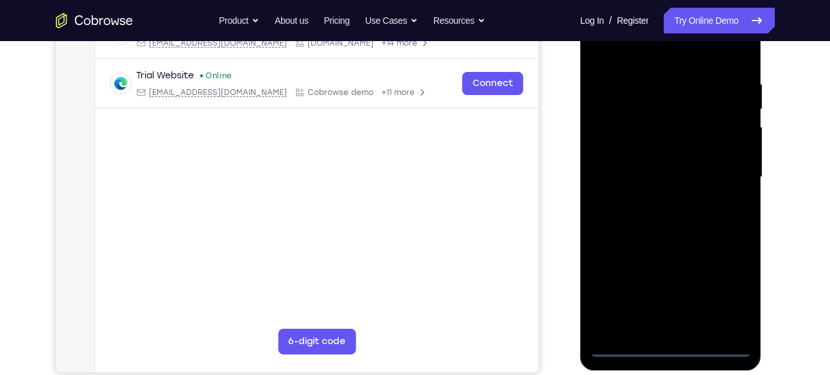
click at [621, 346] on div at bounding box center [671, 177] width 162 height 360
click at [625, 340] on div at bounding box center [671, 177] width 162 height 360
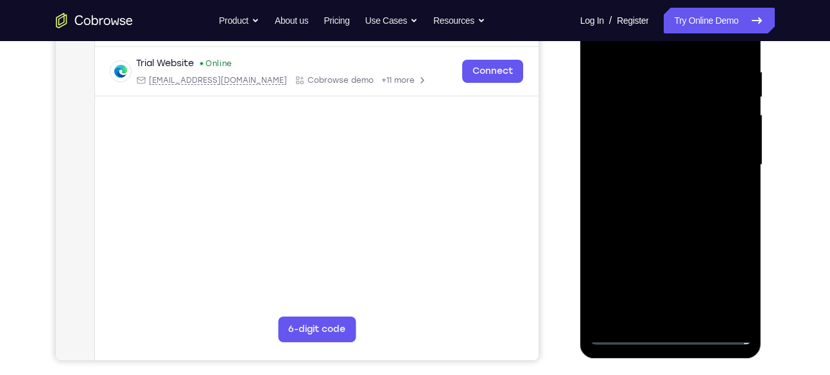
scroll to position [238, 0]
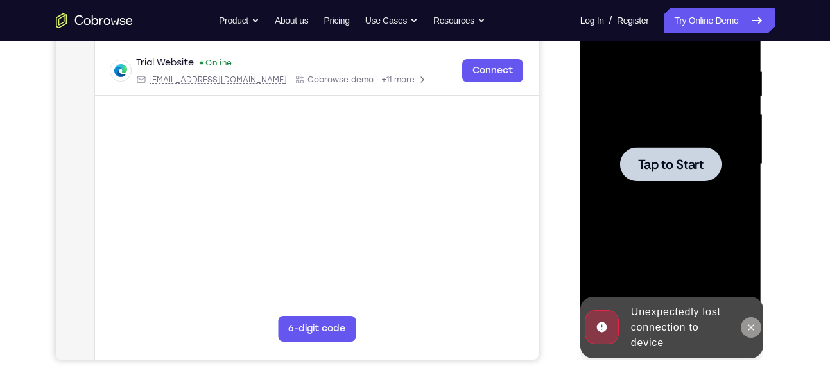
click at [756, 329] on icon at bounding box center [751, 327] width 10 height 10
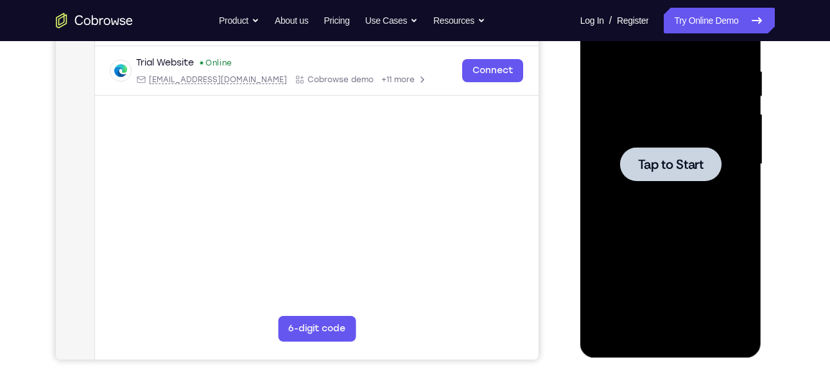
click at [664, 161] on span "Tap to Start" at bounding box center [670, 164] width 65 height 13
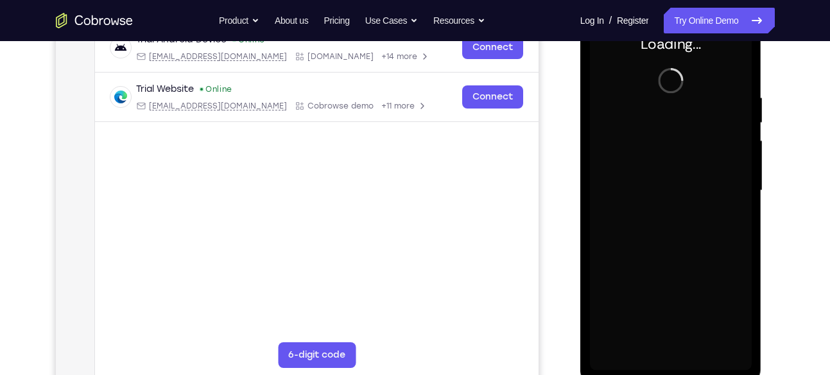
scroll to position [211, 0]
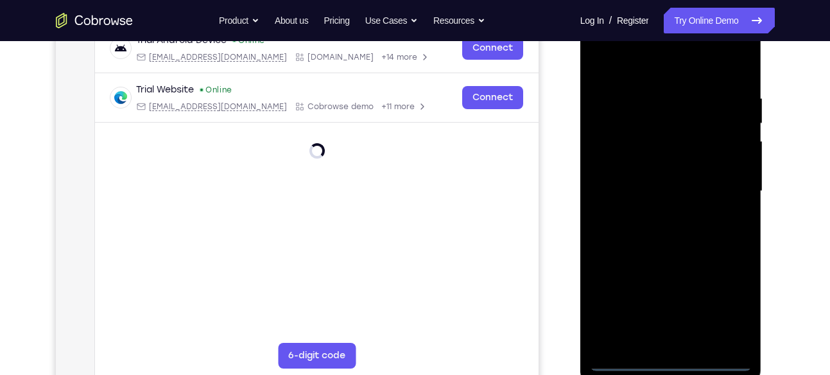
click at [623, 358] on div at bounding box center [671, 192] width 162 height 360
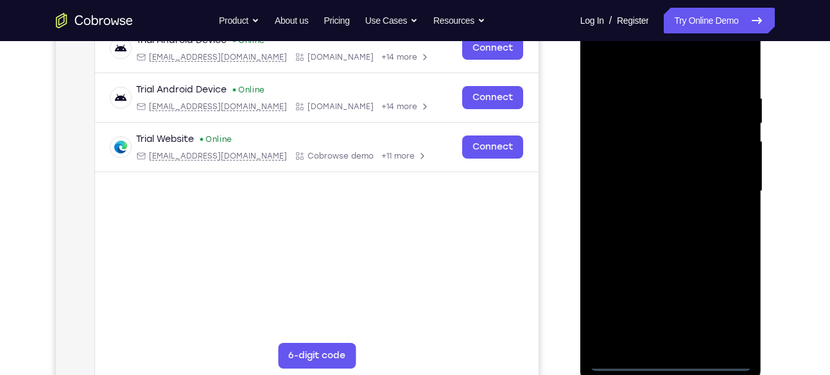
click at [623, 363] on div at bounding box center [671, 192] width 162 height 360
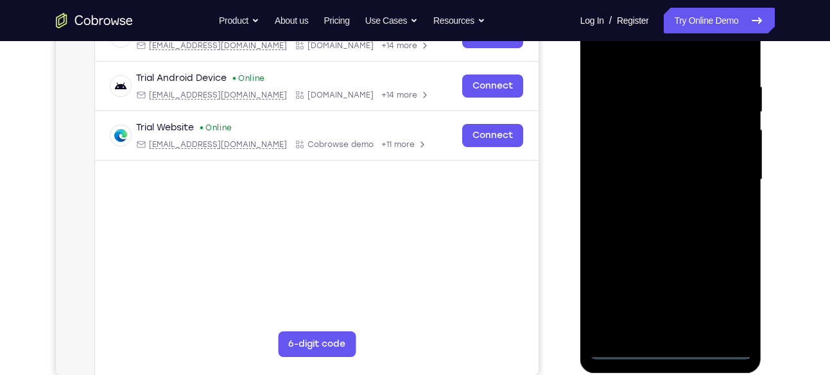
scroll to position [224, 0]
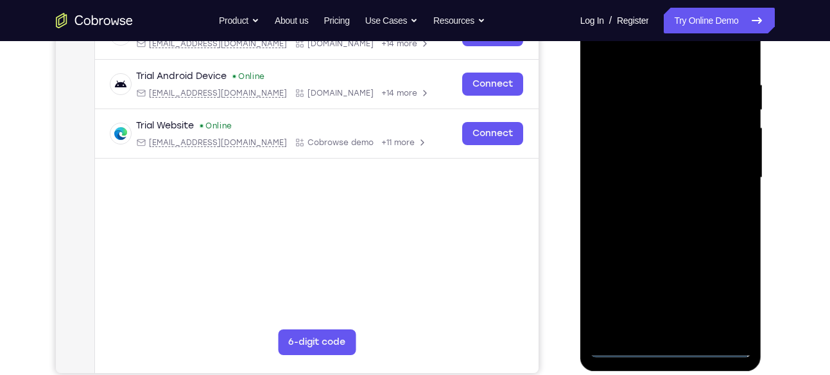
click at [725, 289] on div at bounding box center [671, 178] width 162 height 360
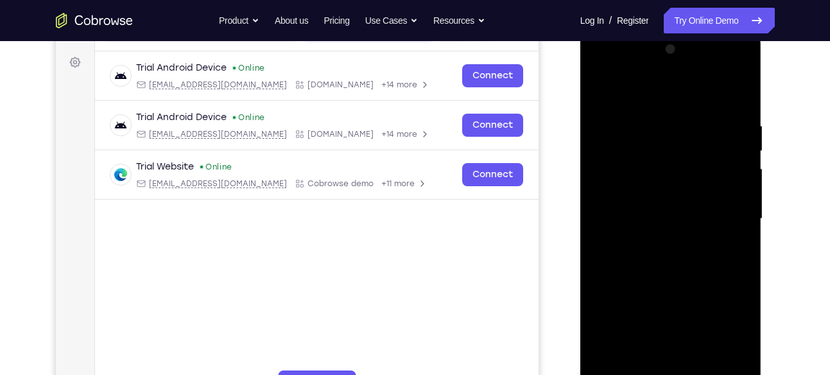
click at [623, 65] on div at bounding box center [671, 219] width 162 height 360
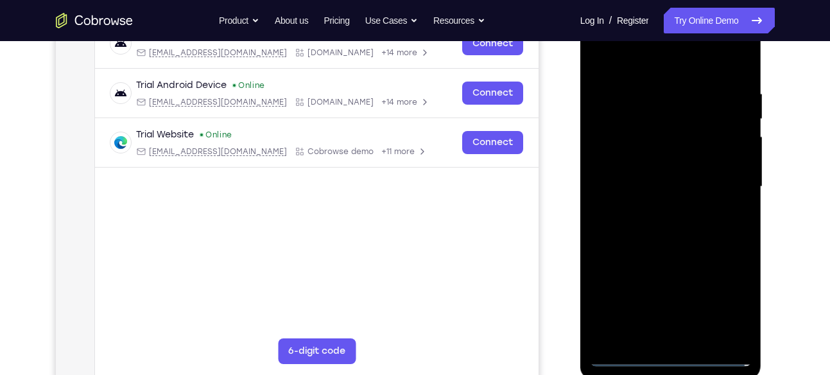
scroll to position [216, 0]
click at [617, 150] on div at bounding box center [671, 186] width 162 height 360
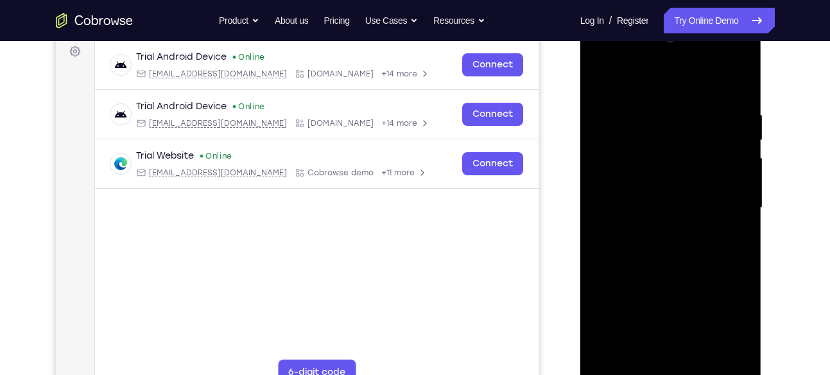
scroll to position [193, 0]
click at [663, 214] on div at bounding box center [671, 209] width 162 height 360
click at [678, 198] on div at bounding box center [671, 209] width 162 height 360
click at [689, 222] on div at bounding box center [671, 209] width 162 height 360
click at [678, 284] on div at bounding box center [671, 209] width 162 height 360
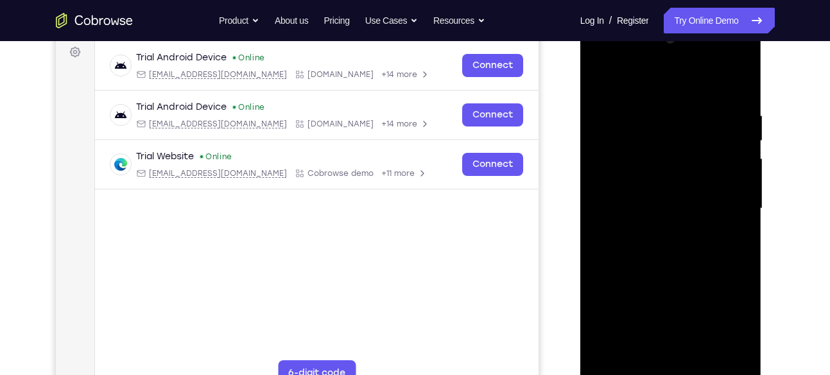
click at [686, 142] on div at bounding box center [671, 209] width 162 height 360
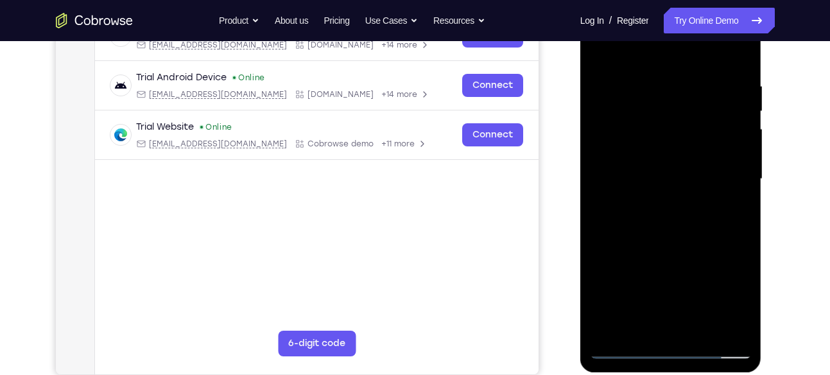
click at [684, 171] on div at bounding box center [671, 179] width 162 height 360
click at [695, 110] on div at bounding box center [671, 179] width 162 height 360
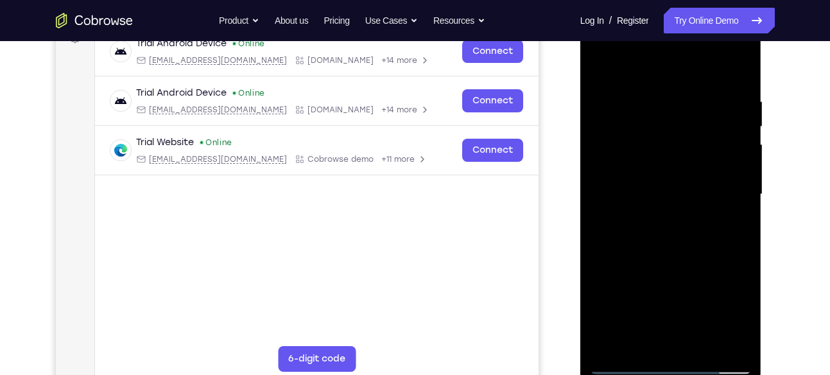
scroll to position [207, 0]
click at [700, 66] on div at bounding box center [671, 195] width 162 height 360
click at [674, 86] on div at bounding box center [671, 195] width 162 height 360
click at [663, 91] on div at bounding box center [671, 195] width 162 height 360
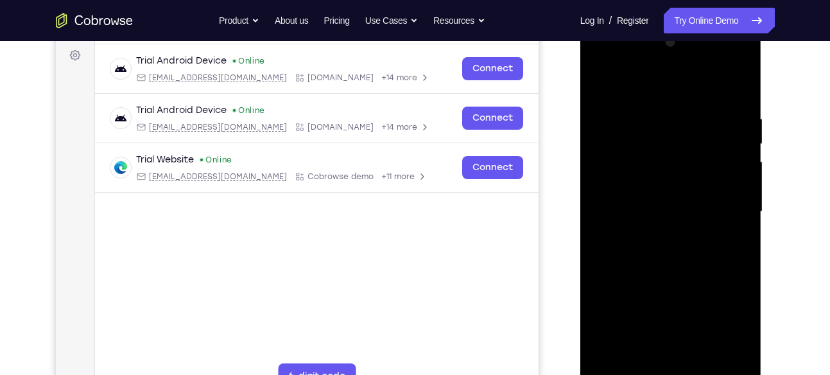
scroll to position [189, 0]
click at [720, 121] on div at bounding box center [671, 213] width 162 height 360
click at [723, 146] on div at bounding box center [671, 213] width 162 height 360
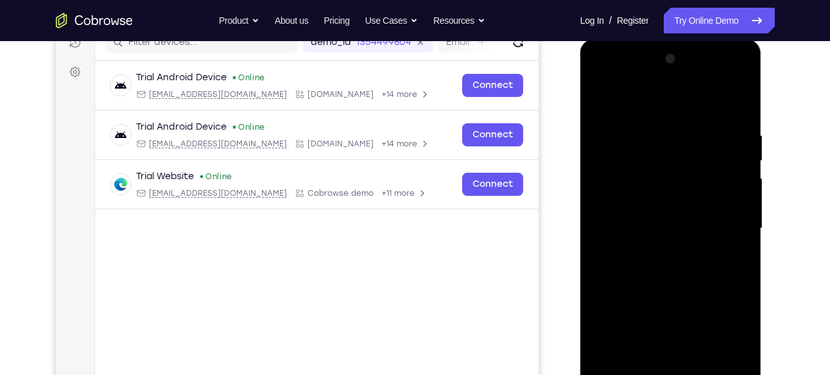
scroll to position [217, 0]
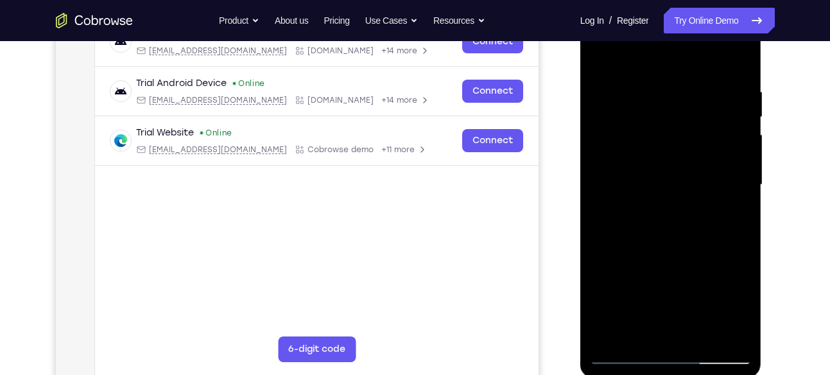
click at [598, 58] on div at bounding box center [671, 185] width 162 height 360
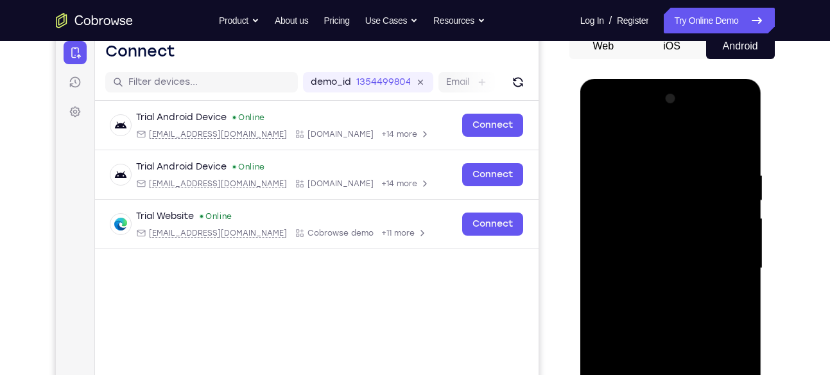
scroll to position [178, 0]
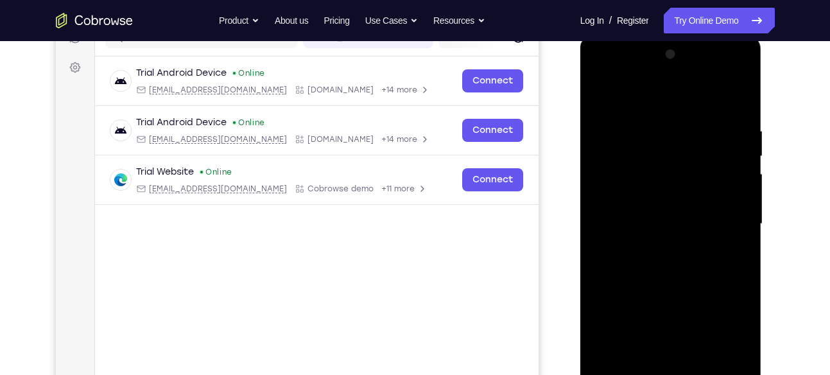
click at [638, 74] on div at bounding box center [671, 224] width 162 height 360
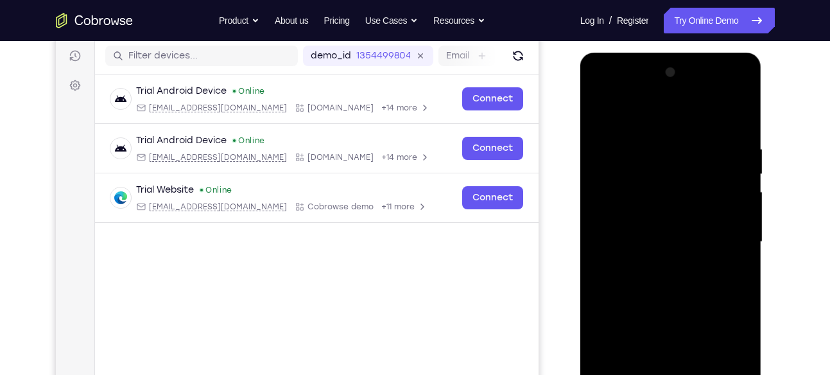
scroll to position [159, 0]
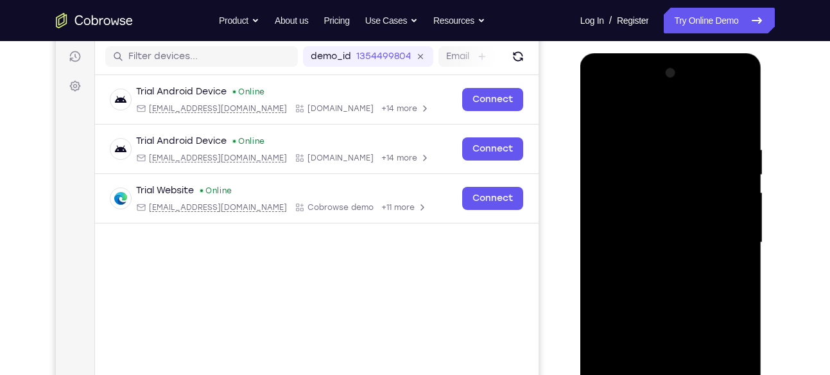
click at [639, 93] on div at bounding box center [671, 243] width 162 height 360
click at [649, 89] on div at bounding box center [671, 243] width 162 height 360
click at [629, 140] on div at bounding box center [671, 243] width 162 height 360
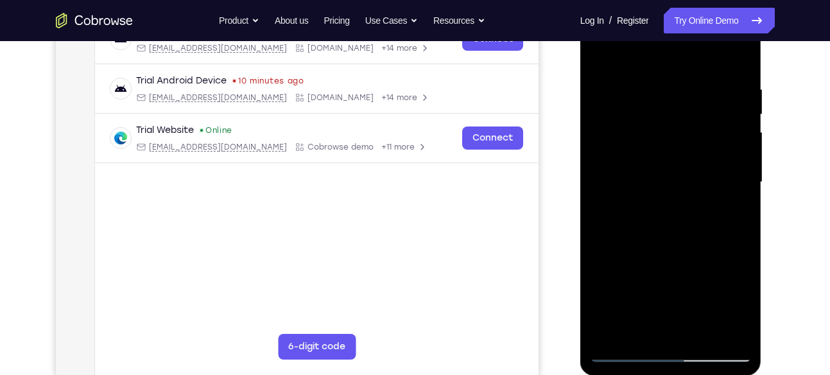
scroll to position [220, 0]
click at [668, 275] on div at bounding box center [671, 182] width 162 height 360
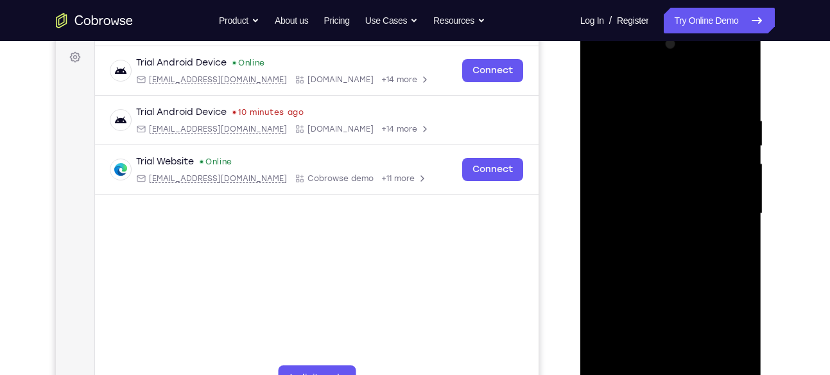
scroll to position [187, 0]
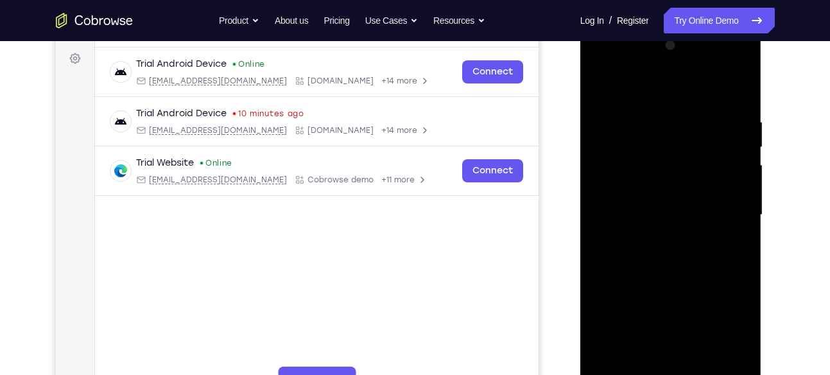
click at [639, 103] on div at bounding box center [671, 215] width 162 height 360
click at [617, 167] on div at bounding box center [671, 215] width 162 height 360
click at [672, 151] on div at bounding box center [671, 215] width 162 height 360
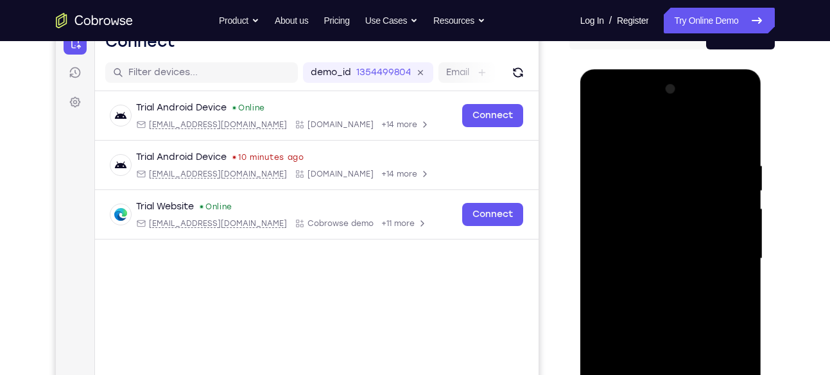
scroll to position [205, 0]
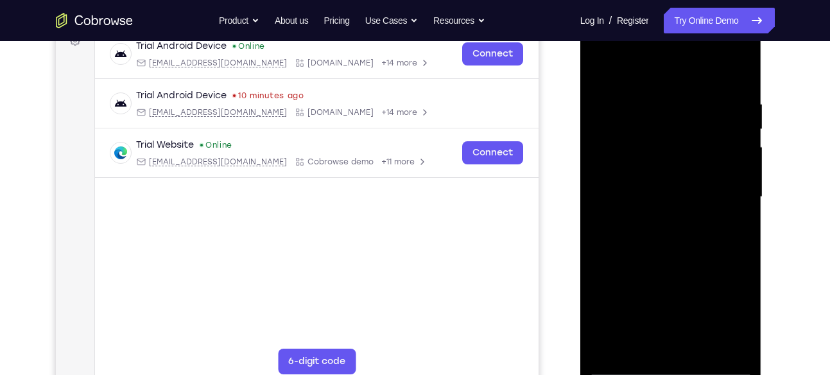
click at [672, 300] on div at bounding box center [671, 197] width 162 height 360
click at [724, 317] on div at bounding box center [671, 197] width 162 height 360
click at [604, 298] on div at bounding box center [671, 197] width 162 height 360
click at [630, 110] on div at bounding box center [671, 197] width 162 height 360
click at [665, 151] on div at bounding box center [671, 197] width 162 height 360
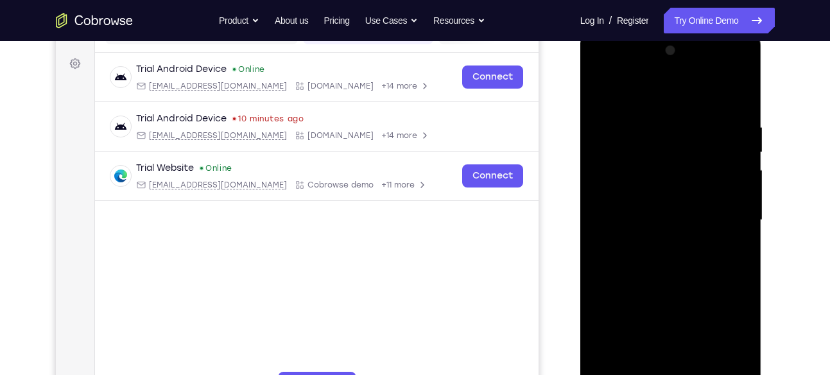
scroll to position [181, 0]
click at [736, 93] on div at bounding box center [671, 221] width 162 height 360
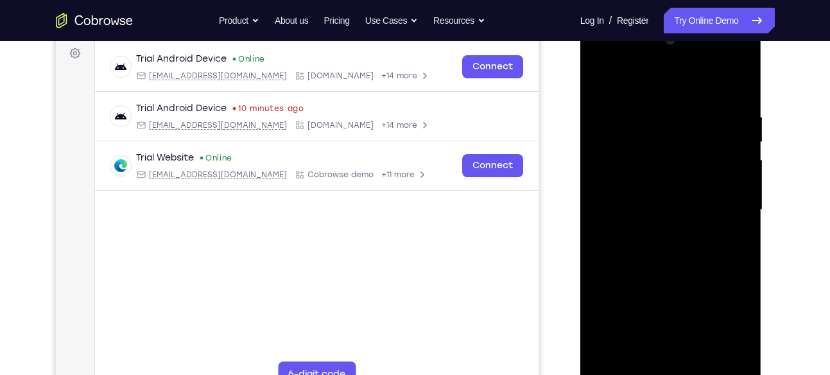
scroll to position [193, 0]
click at [690, 173] on div at bounding box center [671, 210] width 162 height 360
click at [695, 102] on div at bounding box center [671, 210] width 162 height 360
click at [686, 160] on div at bounding box center [671, 210] width 162 height 360
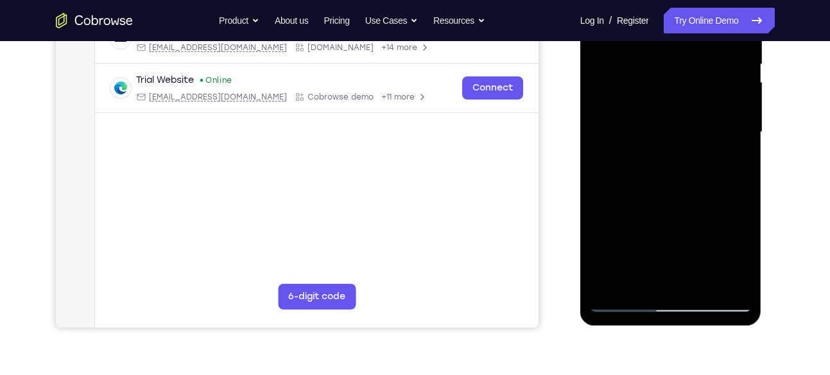
scroll to position [270, 0]
click at [721, 254] on div at bounding box center [671, 132] width 162 height 360
click at [724, 202] on div at bounding box center [671, 132] width 162 height 360
click at [686, 229] on div at bounding box center [671, 132] width 162 height 360
click at [681, 182] on div at bounding box center [671, 132] width 162 height 360
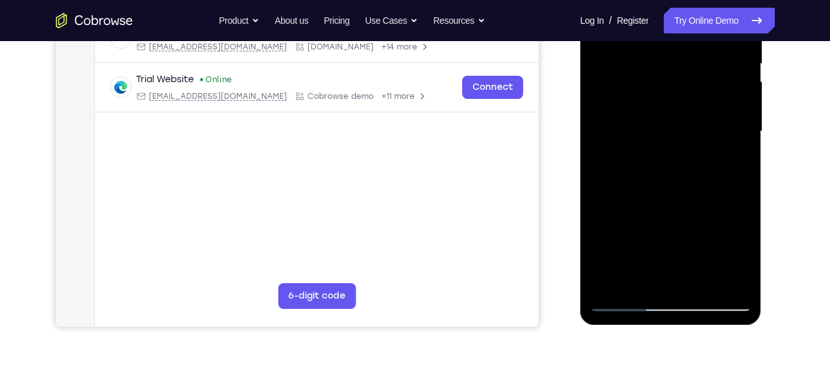
click at [738, 273] on div at bounding box center [671, 132] width 162 height 360
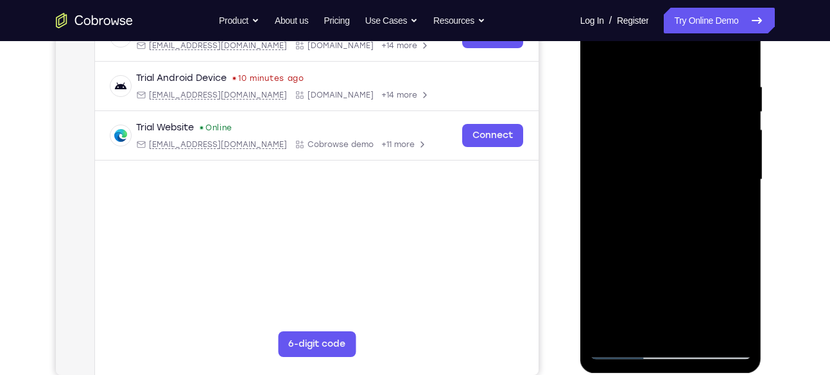
scroll to position [231, 0]
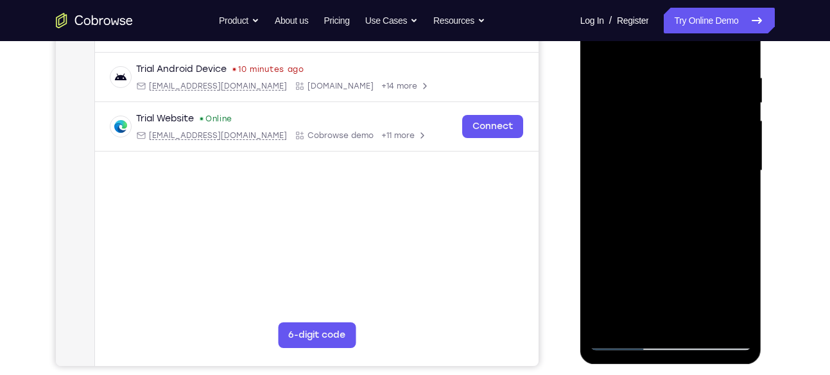
click at [609, 296] on div at bounding box center [671, 171] width 162 height 360
click at [714, 295] on div at bounding box center [671, 171] width 162 height 360
click at [729, 248] on div at bounding box center [671, 171] width 162 height 360
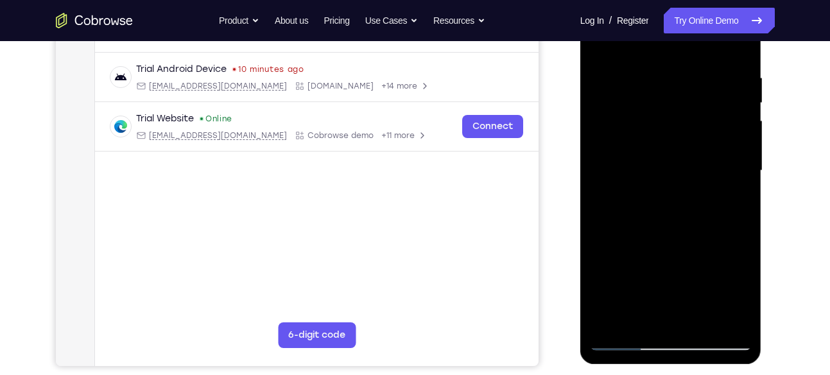
click at [686, 275] on div at bounding box center [671, 171] width 162 height 360
click at [607, 272] on div at bounding box center [671, 171] width 162 height 360
click at [719, 293] on div at bounding box center [671, 171] width 162 height 360
click at [631, 248] on div at bounding box center [671, 171] width 162 height 360
click at [636, 264] on div at bounding box center [671, 171] width 162 height 360
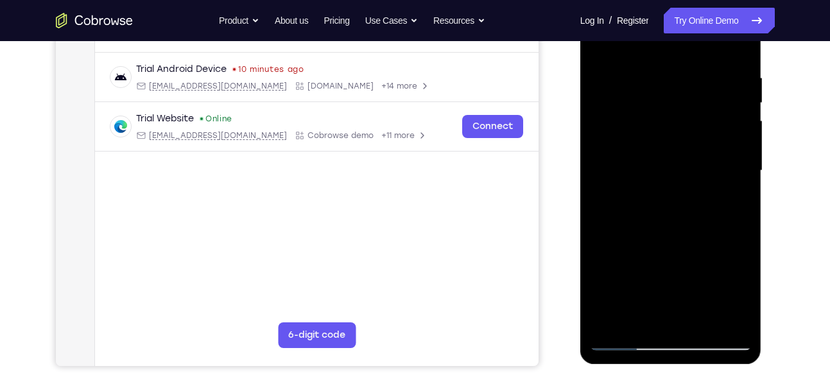
click at [616, 224] on div at bounding box center [671, 171] width 162 height 360
click at [747, 221] on div at bounding box center [671, 171] width 162 height 360
click at [647, 224] on div at bounding box center [671, 171] width 162 height 360
click at [605, 166] on div at bounding box center [671, 171] width 162 height 360
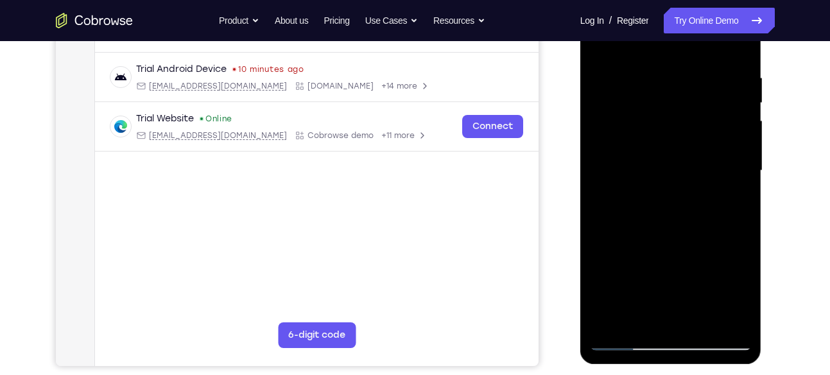
click at [605, 166] on div at bounding box center [671, 171] width 162 height 360
click at [722, 198] on div at bounding box center [671, 171] width 162 height 360
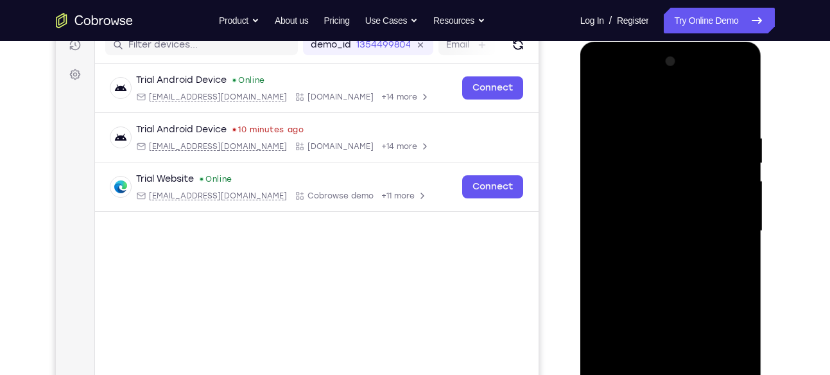
scroll to position [235, 0]
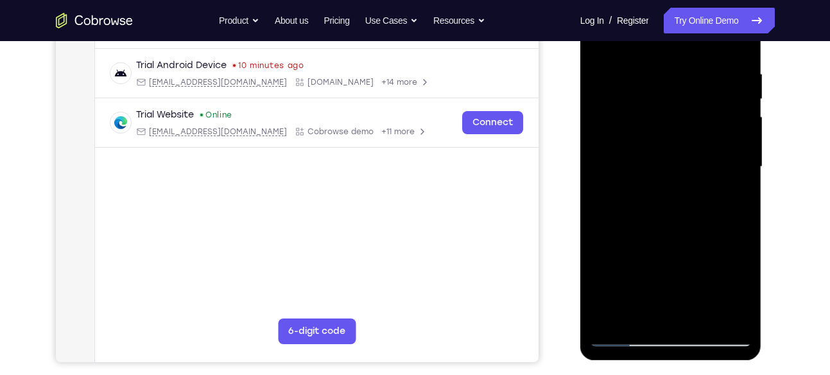
click at [705, 280] on div at bounding box center [671, 167] width 162 height 360
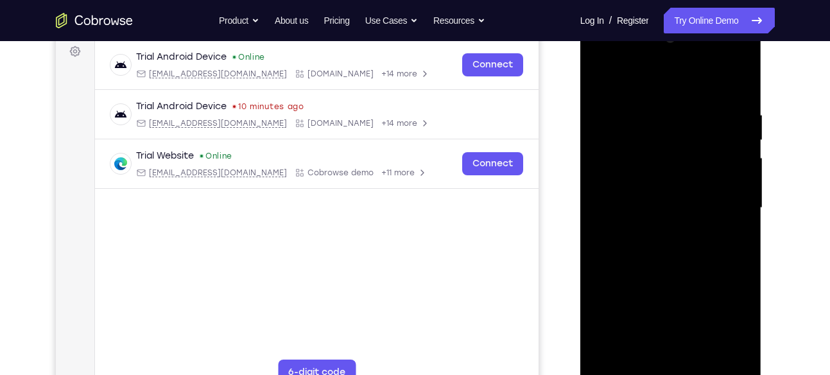
scroll to position [193, 0]
click at [681, 213] on div at bounding box center [671, 209] width 162 height 360
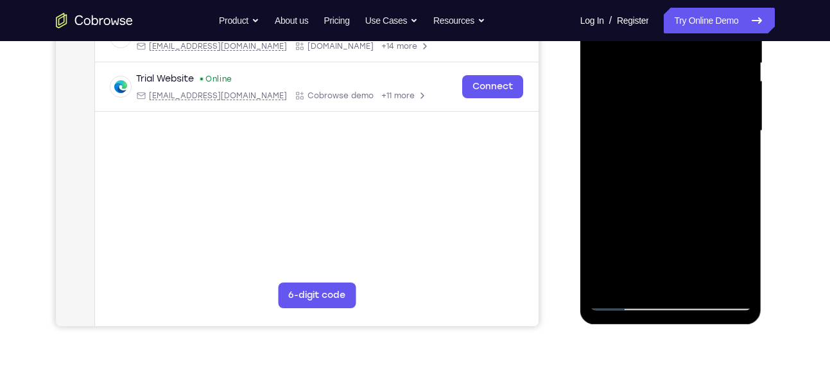
scroll to position [270, 0]
click at [670, 282] on div at bounding box center [671, 132] width 162 height 360
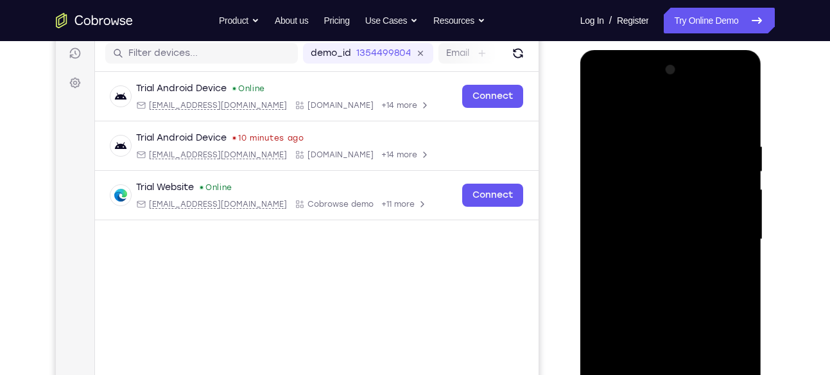
scroll to position [175, 0]
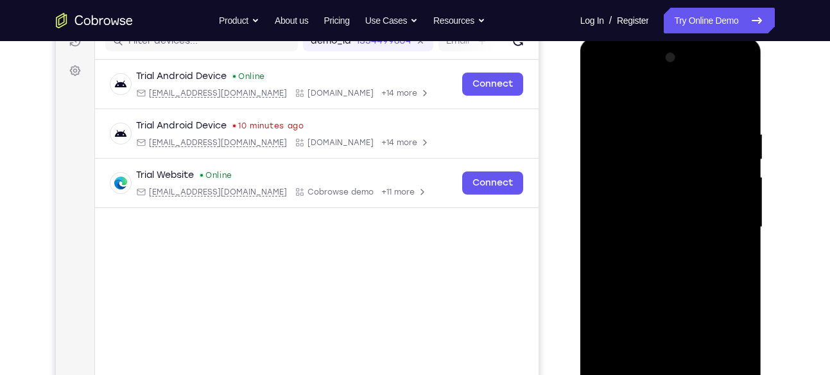
click at [679, 171] on div at bounding box center [671, 228] width 162 height 360
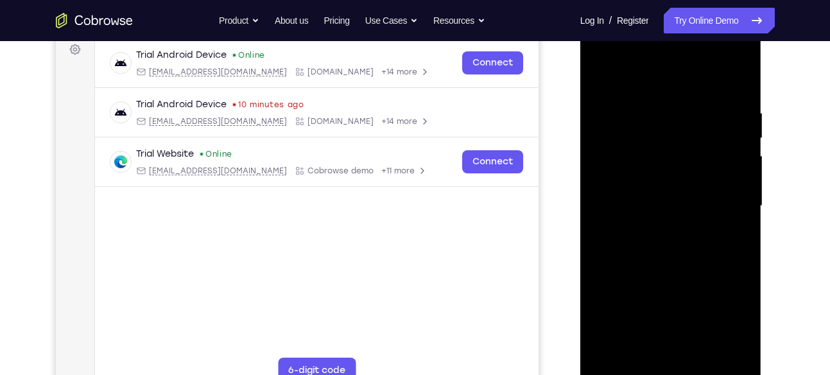
scroll to position [202, 0]
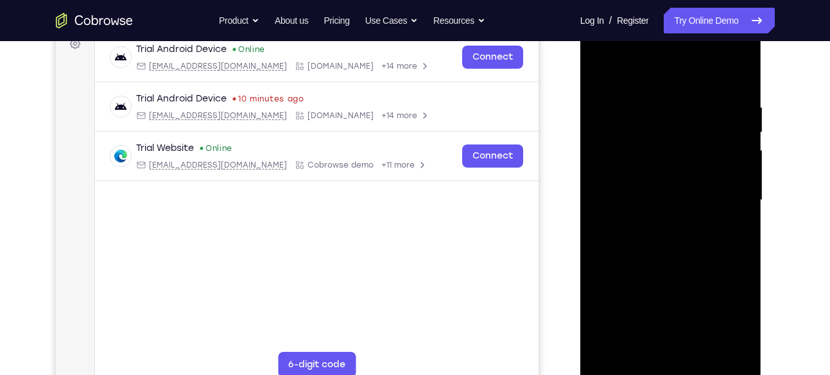
click at [645, 123] on div at bounding box center [671, 201] width 162 height 360
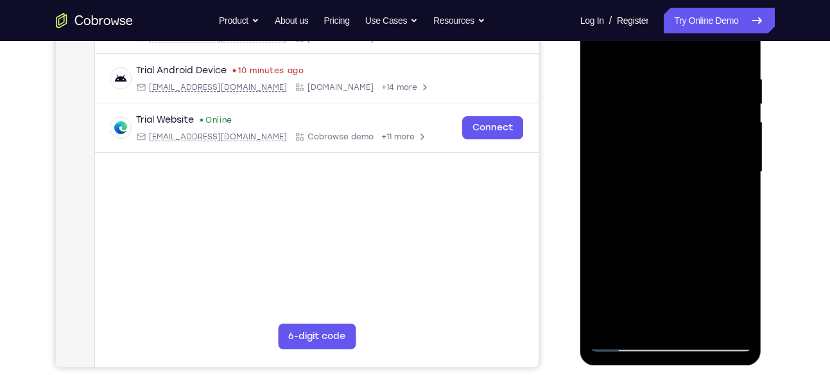
scroll to position [229, 0]
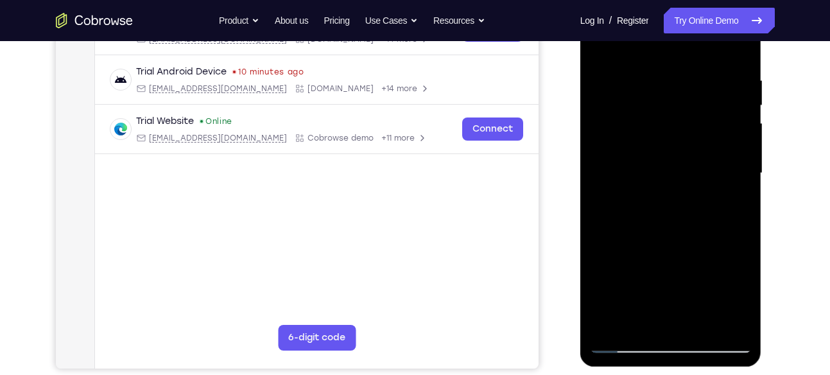
click at [654, 131] on div at bounding box center [671, 174] width 162 height 360
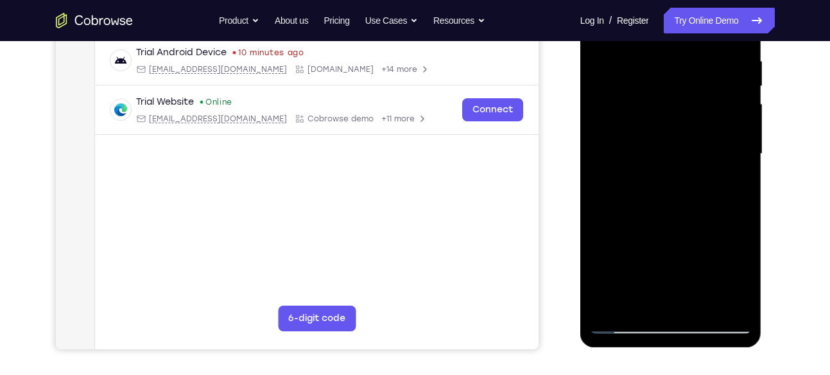
scroll to position [248, 0]
click at [716, 279] on div at bounding box center [671, 154] width 162 height 360
click at [730, 224] on div at bounding box center [671, 154] width 162 height 360
click at [689, 252] on div at bounding box center [671, 154] width 162 height 360
click at [608, 256] on div at bounding box center [671, 154] width 162 height 360
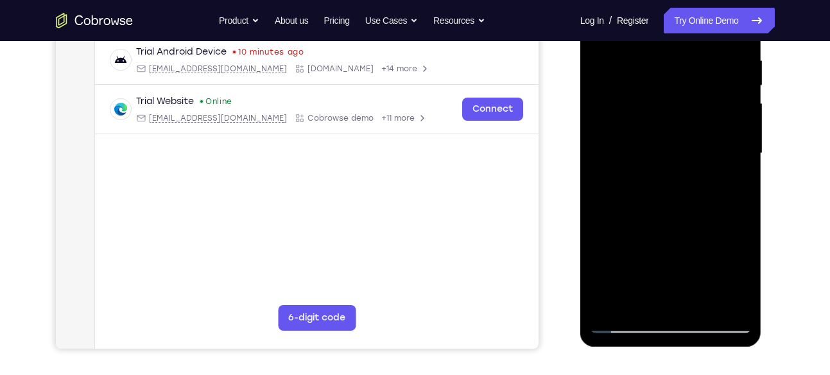
click at [721, 275] on div at bounding box center [671, 154] width 162 height 360
click at [632, 233] on div at bounding box center [671, 154] width 162 height 360
click at [639, 250] on div at bounding box center [671, 154] width 162 height 360
click at [721, 300] on div at bounding box center [671, 154] width 162 height 360
click at [610, 253] on div at bounding box center [671, 154] width 162 height 360
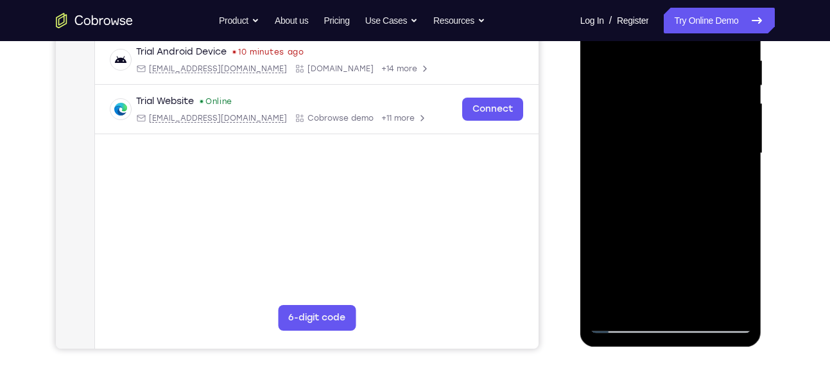
click at [686, 273] on div at bounding box center [671, 154] width 162 height 360
drag, startPoint x: 639, startPoint y: 253, endPoint x: 631, endPoint y: 227, distance: 27.0
click at [631, 227] on div at bounding box center [671, 154] width 162 height 360
click at [643, 254] on div at bounding box center [671, 154] width 162 height 360
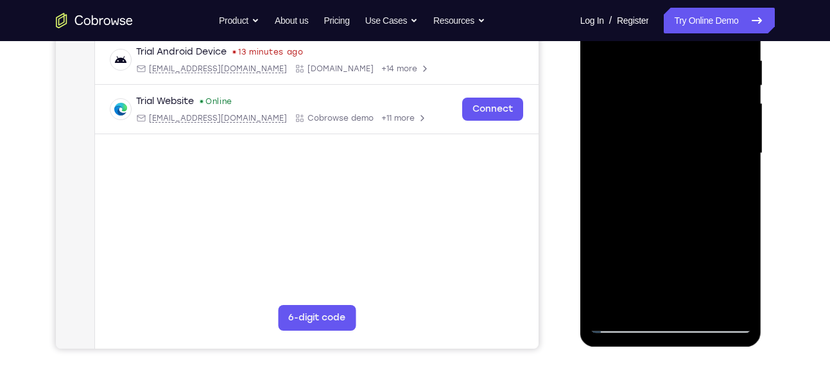
click at [633, 229] on div at bounding box center [671, 154] width 162 height 360
click at [736, 250] on div at bounding box center [671, 154] width 162 height 360
click at [673, 252] on div at bounding box center [671, 154] width 162 height 360
click at [689, 252] on div at bounding box center [671, 154] width 162 height 360
click at [608, 249] on div at bounding box center [671, 154] width 162 height 360
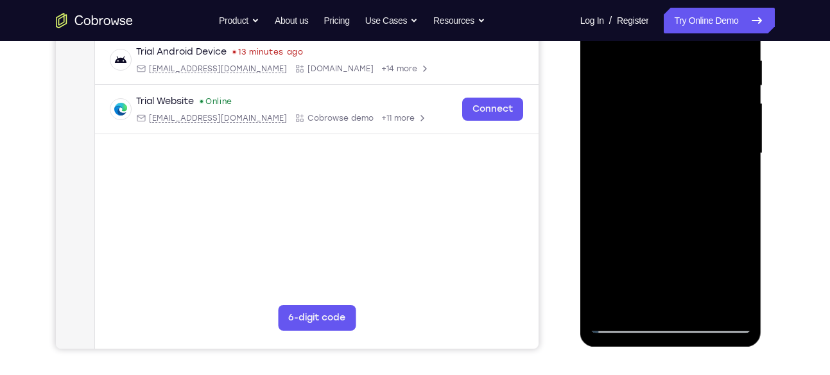
click at [703, 277] on div at bounding box center [671, 154] width 162 height 360
click at [680, 229] on div at bounding box center [671, 154] width 162 height 360
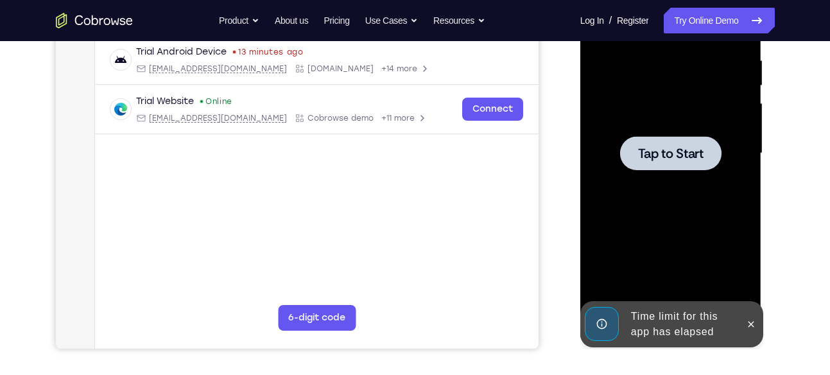
click at [666, 155] on span "Tap to Start" at bounding box center [670, 153] width 65 height 13
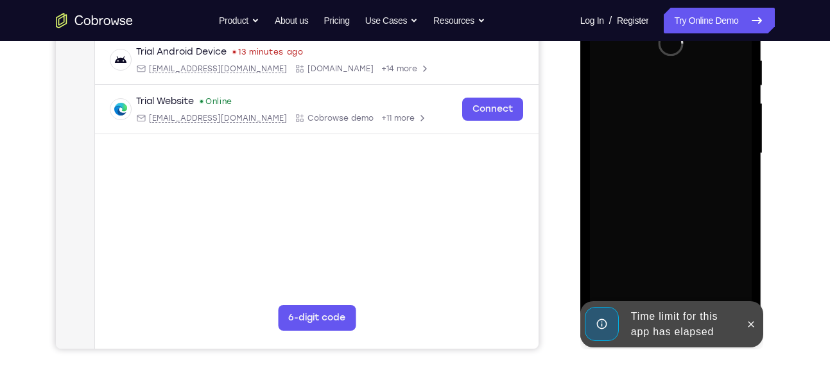
scroll to position [279, 0]
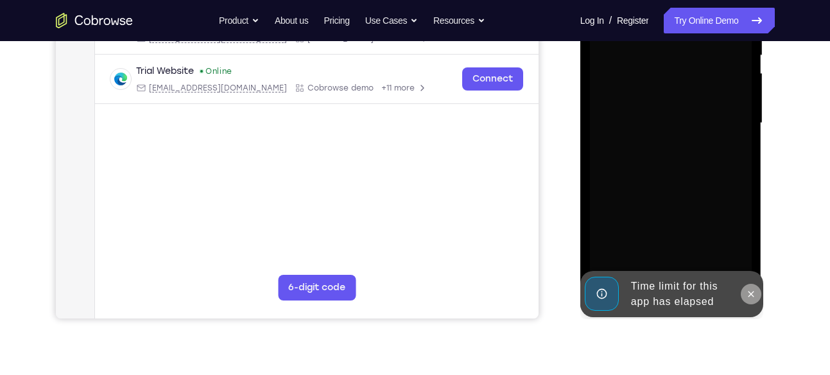
click at [749, 297] on icon at bounding box center [751, 294] width 10 height 10
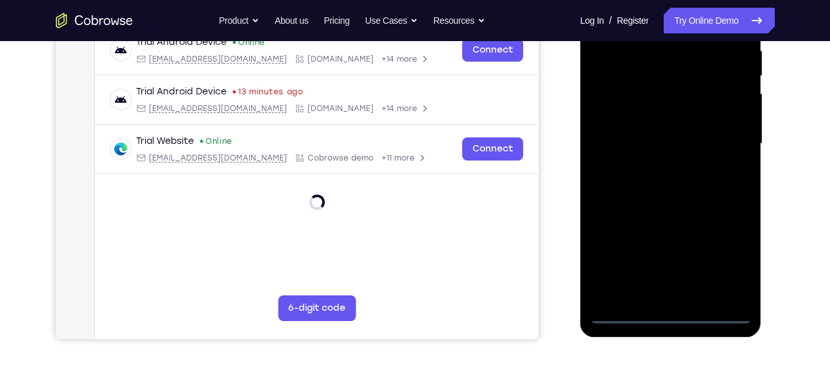
scroll to position [259, 0]
click at [620, 308] on div at bounding box center [671, 143] width 162 height 360
click at [626, 309] on div at bounding box center [671, 143] width 162 height 360
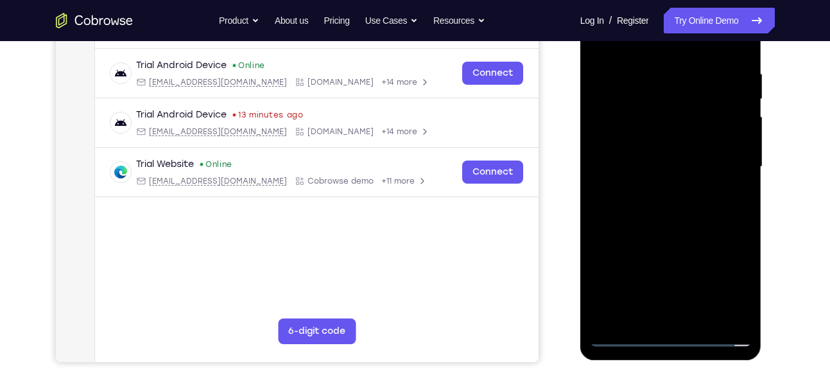
scroll to position [281, 0]
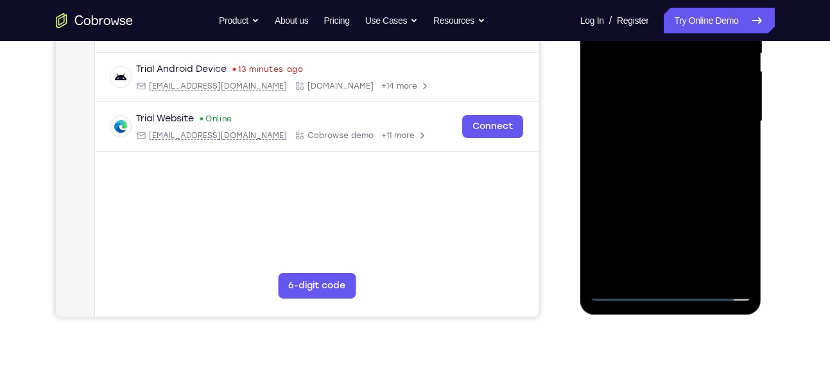
click at [630, 291] on div at bounding box center [671, 122] width 162 height 360
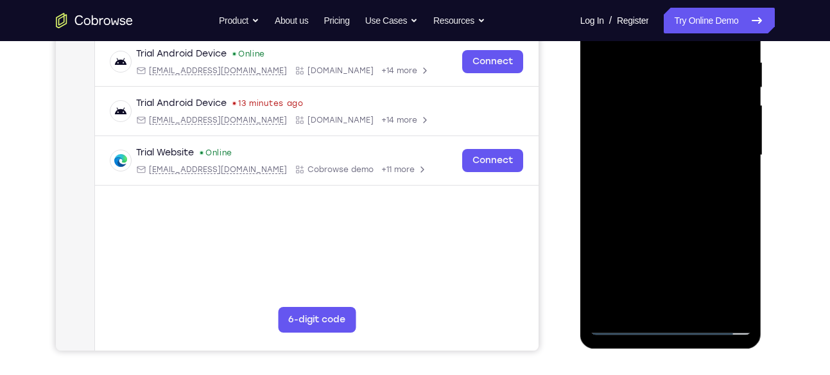
click at [729, 270] on div at bounding box center [671, 156] width 162 height 360
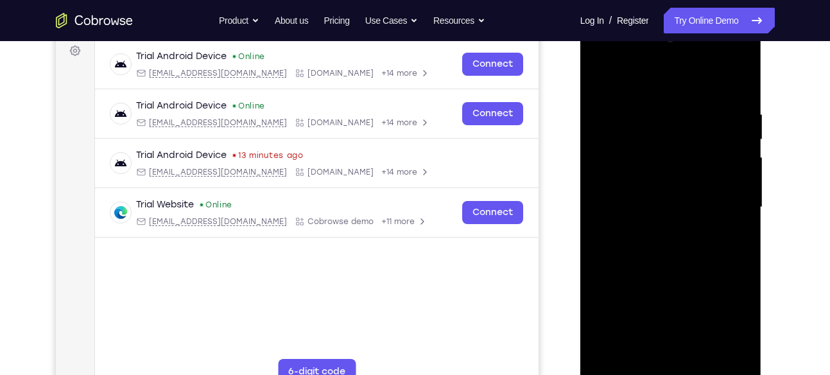
scroll to position [125, 0]
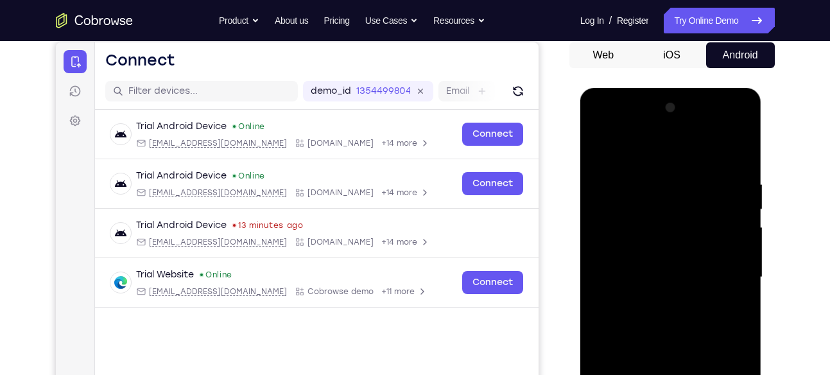
click at [629, 126] on div at bounding box center [671, 278] width 162 height 360
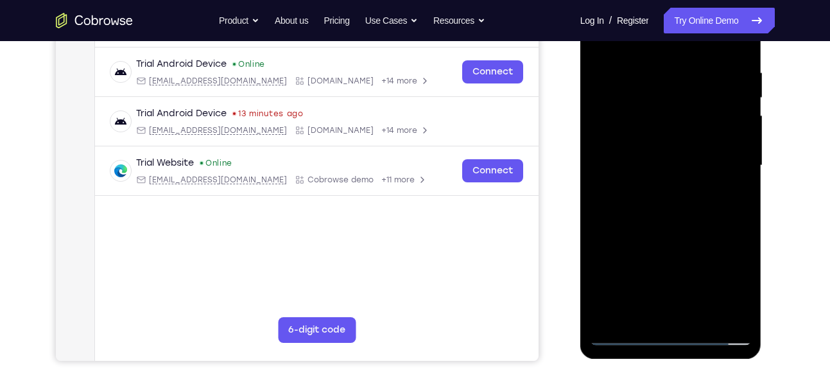
scroll to position [238, 0]
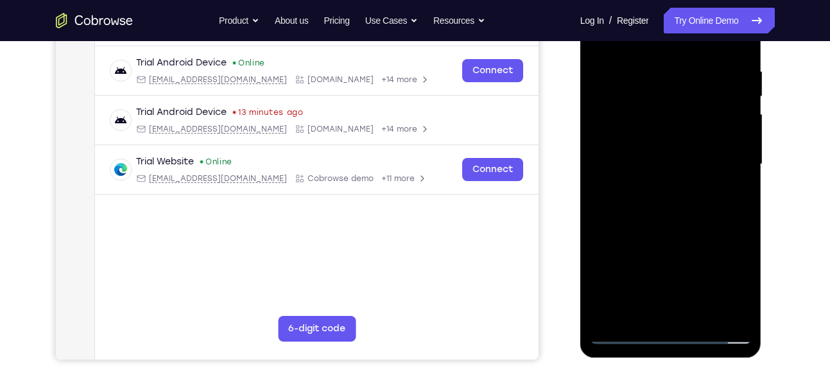
click at [733, 221] on div at bounding box center [671, 165] width 162 height 360
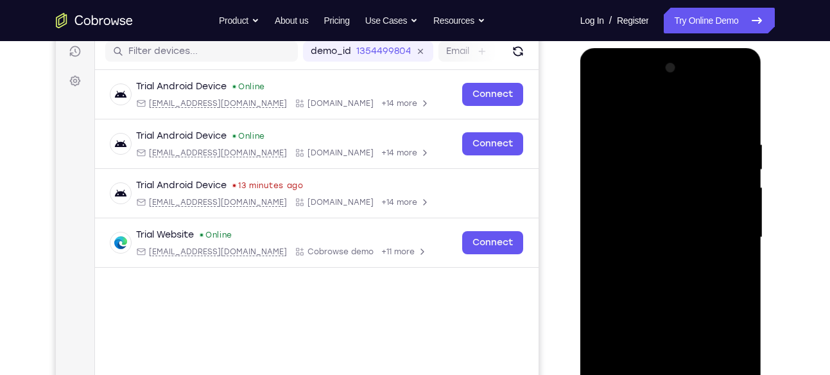
scroll to position [154, 0]
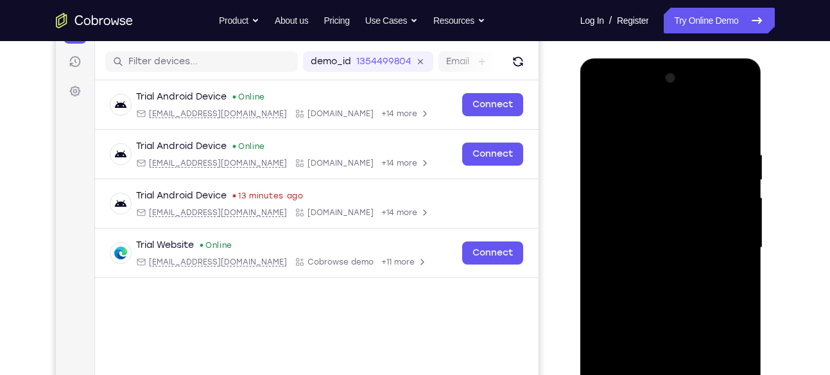
click at [664, 184] on div at bounding box center [671, 248] width 162 height 360
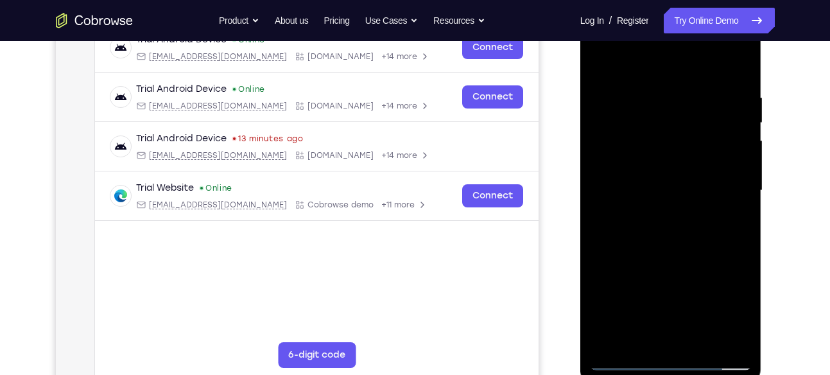
scroll to position [212, 0]
click at [664, 245] on div at bounding box center [671, 190] width 162 height 360
click at [662, 203] on div at bounding box center [671, 190] width 162 height 360
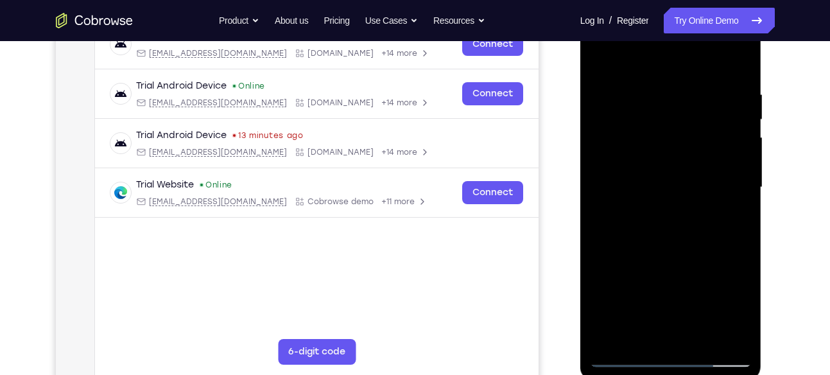
click at [666, 264] on div at bounding box center [671, 188] width 162 height 360
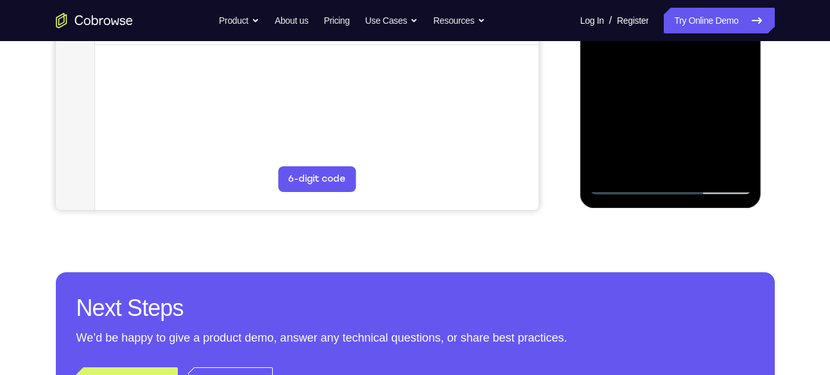
scroll to position [388, 0]
